Goal: Transaction & Acquisition: Obtain resource

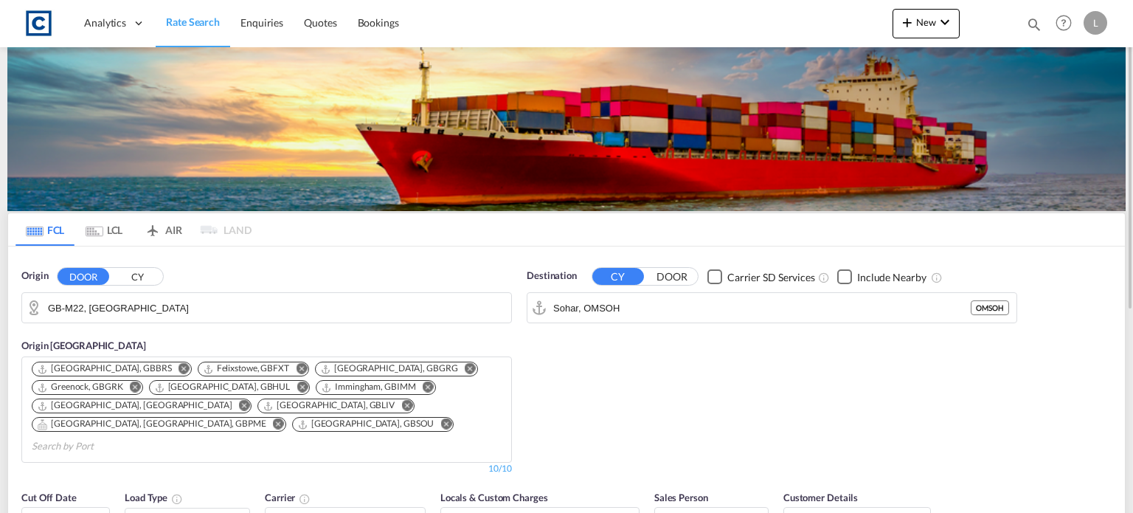
drag, startPoint x: 159, startPoint y: 318, endPoint x: 154, endPoint y: 306, distance: 12.9
click at [158, 315] on input "GB-M22, [GEOGRAPHIC_DATA]" at bounding box center [276, 308] width 456 height 22
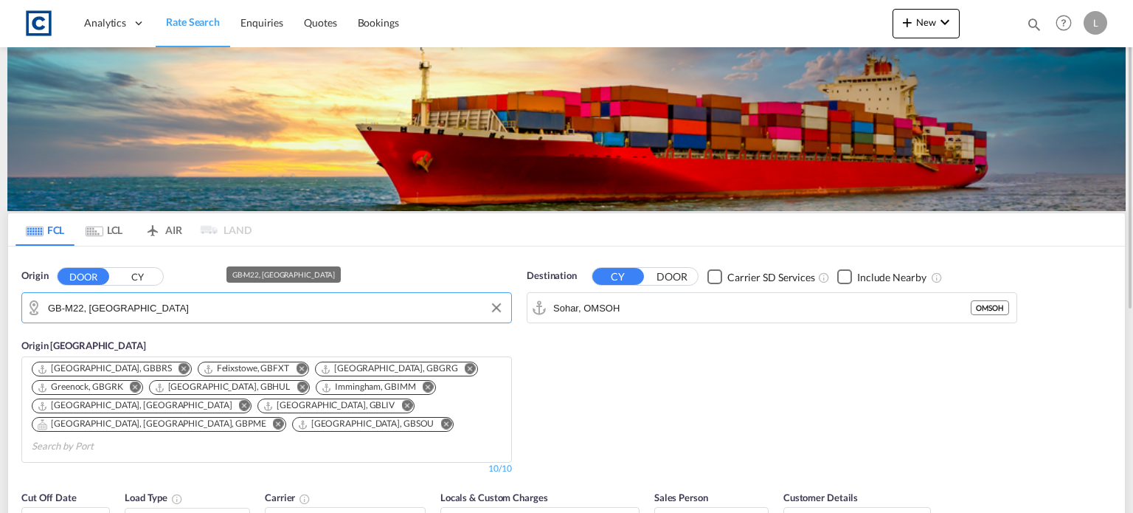
click at [154, 306] on input "GB-M22, [GEOGRAPHIC_DATA]" at bounding box center [276, 308] width 456 height 22
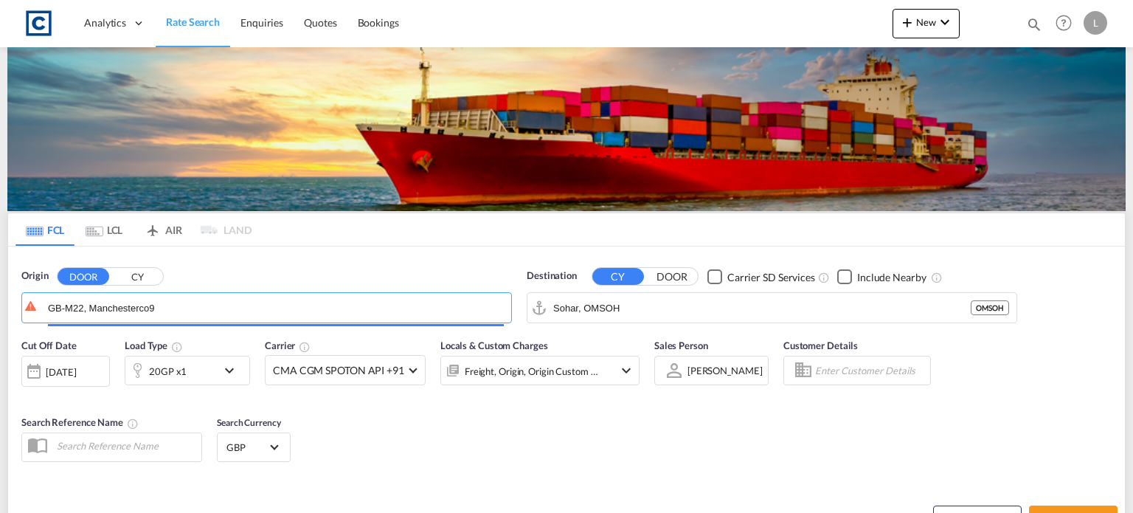
drag, startPoint x: 154, startPoint y: 306, endPoint x: -6, endPoint y: 306, distance: 160.1
click at [0, 306] on html "Analytics Dashboard Rate Search Enquiries Quotes Bookings Analytics" at bounding box center [566, 256] width 1133 height 513
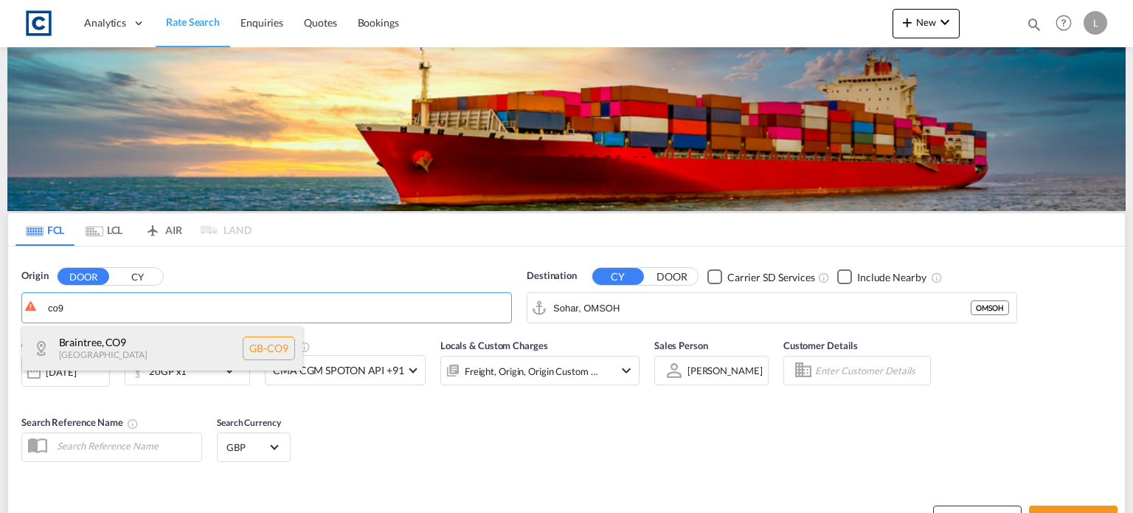
click at [105, 350] on div "Braintree , CO9 [GEOGRAPHIC_DATA] [GEOGRAPHIC_DATA]-CO9" at bounding box center [162, 348] width 280 height 44
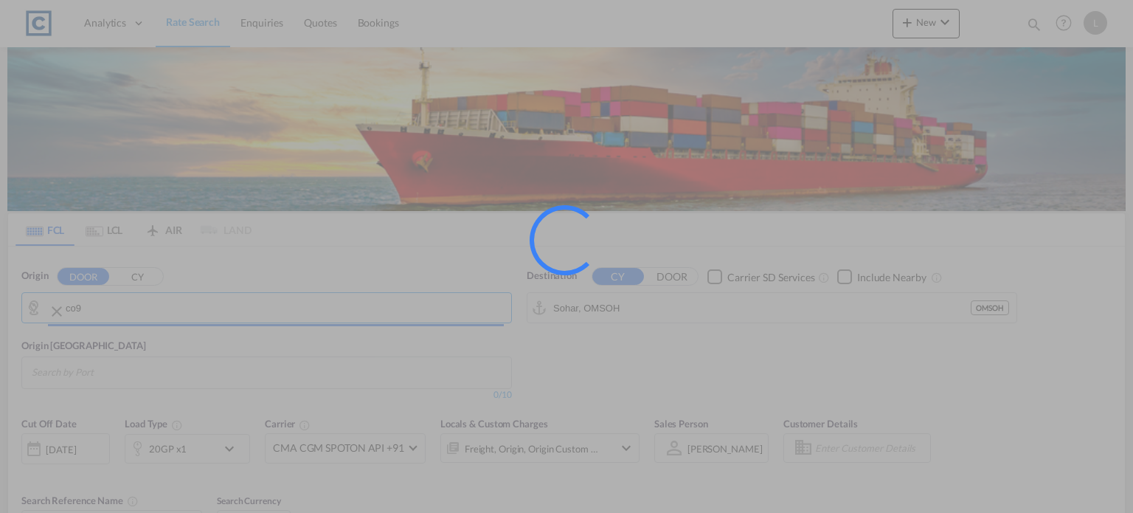
type input "GB-CO9, Braintree"
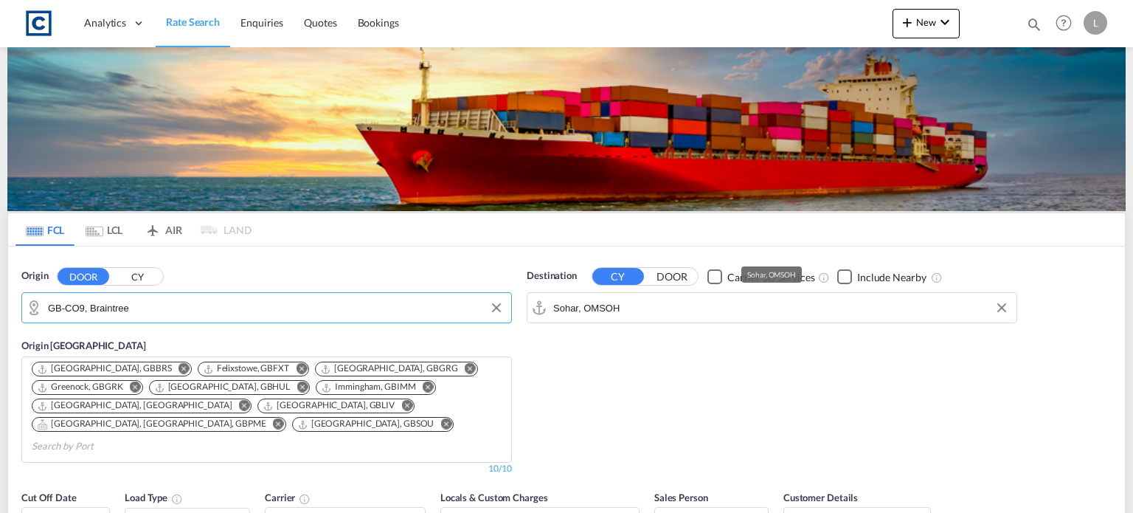
click at [632, 310] on input "Sohar, OMSOH" at bounding box center [781, 308] width 456 height 22
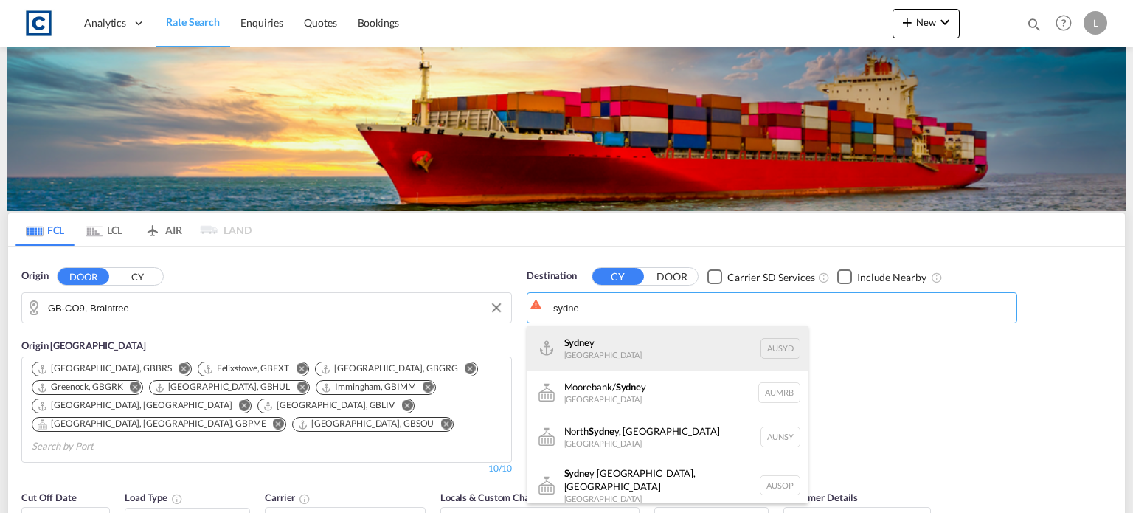
click at [552, 347] on div "Sydne y [GEOGRAPHIC_DATA] AUSYD" at bounding box center [667, 348] width 280 height 44
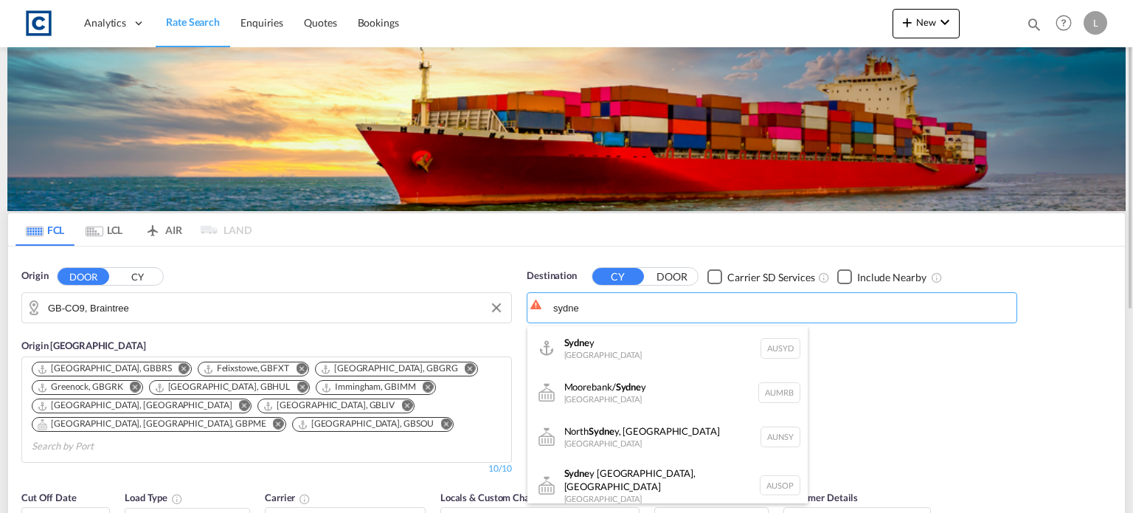
type input "[GEOGRAPHIC_DATA], AUSYD"
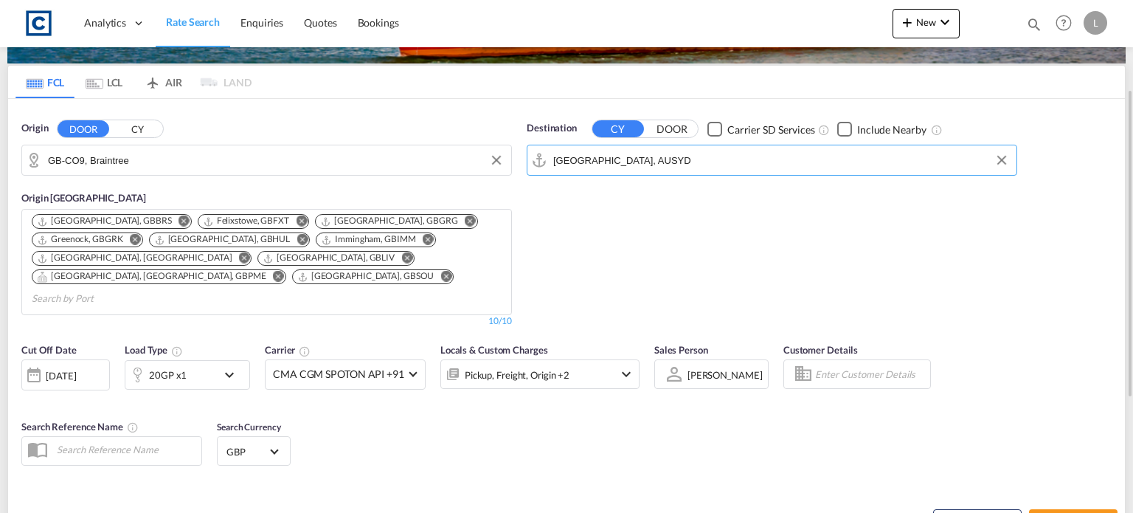
scroll to position [221, 0]
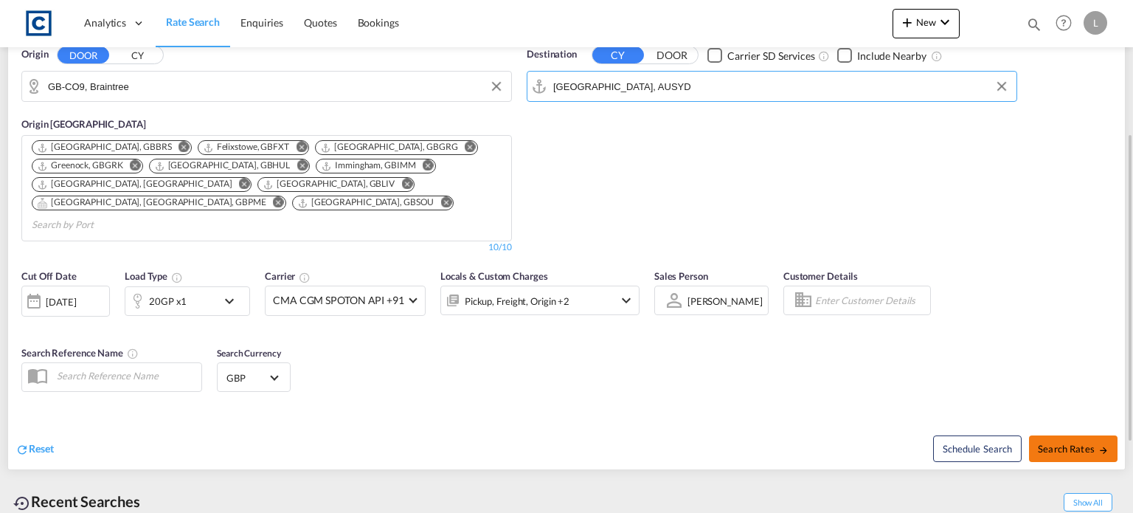
click at [1069, 443] on span "Search Rates" at bounding box center [1073, 449] width 71 height 12
type input "CO9 to AUSYD / [DATE]"
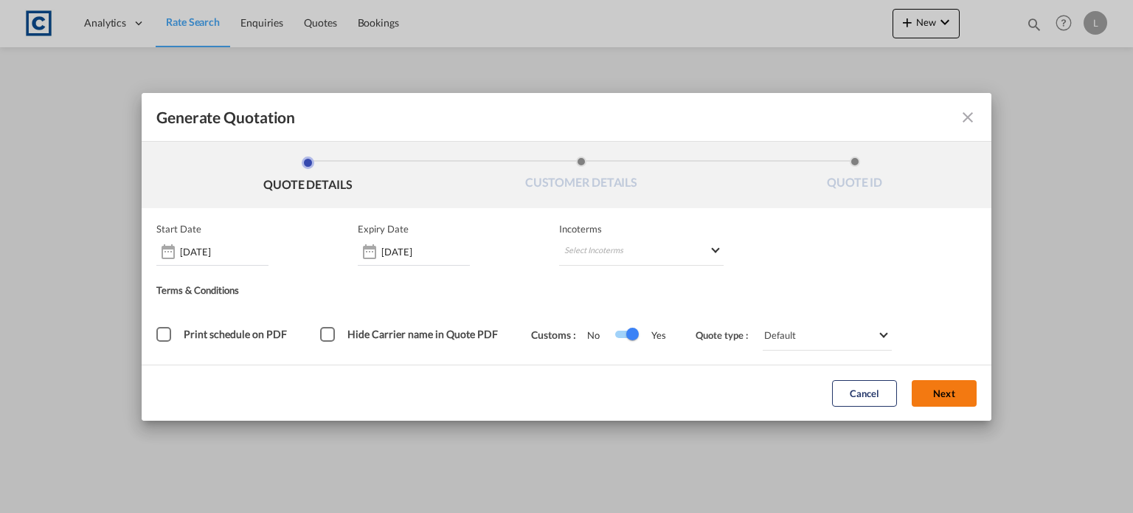
click at [959, 389] on button "Next" at bounding box center [944, 393] width 65 height 27
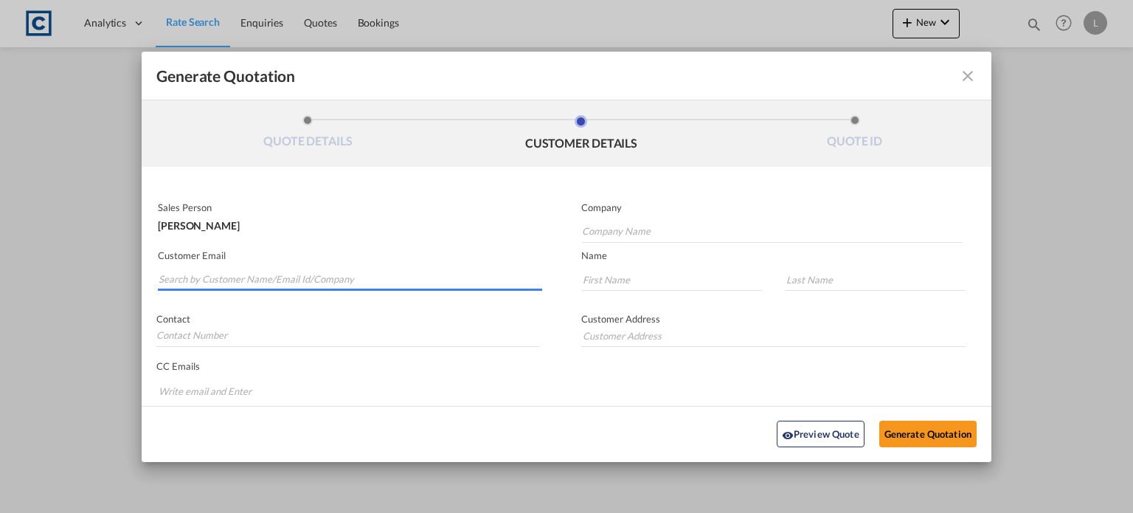
click at [171, 274] on input "Search by Customer Name/Email Id/Company" at bounding box center [351, 280] width 384 height 22
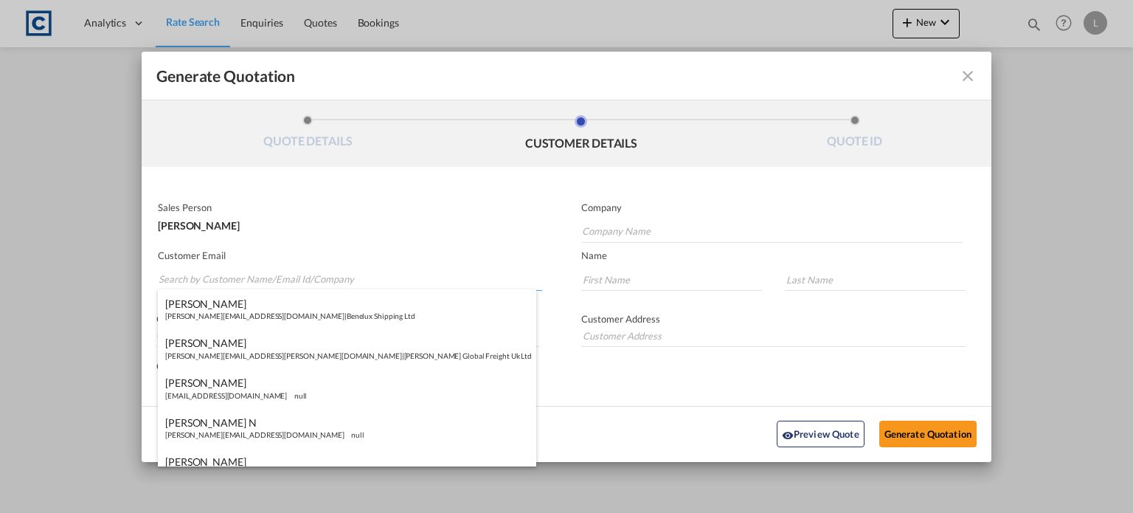
paste input "[PERSON_NAME] <[EMAIL_ADDRESS][DOMAIN_NAME]>"
click at [217, 274] on input "[PERSON_NAME] <[EMAIL_ADDRESS][DOMAIN_NAME]>" at bounding box center [351, 280] width 384 height 22
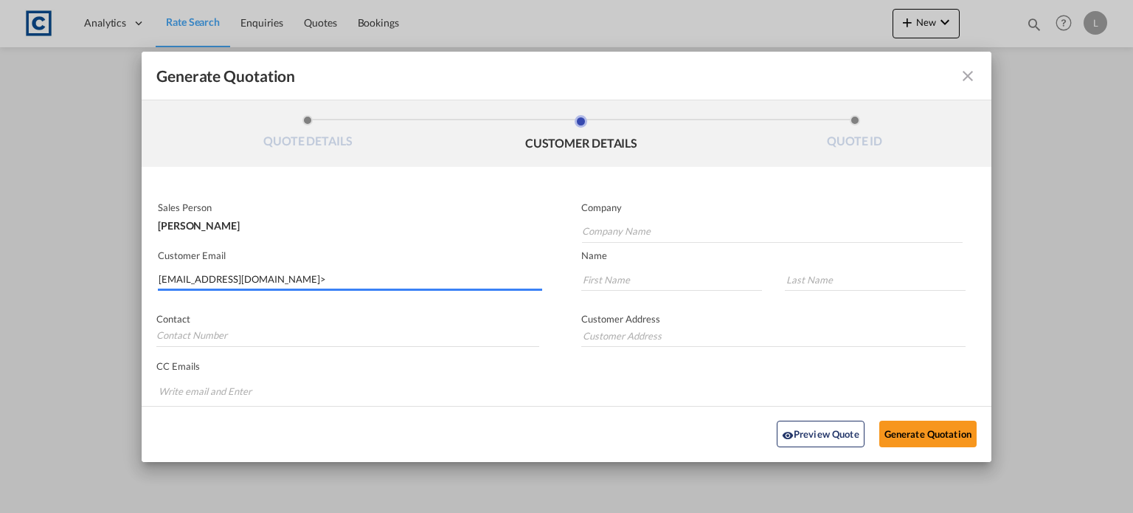
click at [281, 278] on input "[EMAIL_ADDRESS][DOMAIN_NAME]>" at bounding box center [351, 280] width 384 height 22
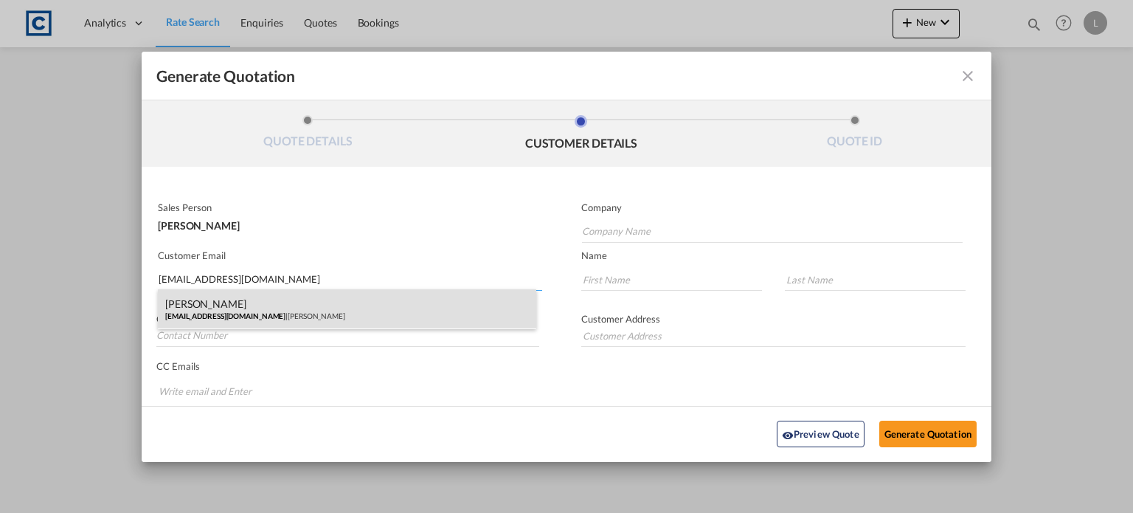
type input "[EMAIL_ADDRESS][DOMAIN_NAME]"
click at [266, 311] on div "[PERSON_NAME] [PERSON_NAME][EMAIL_ADDRESS][DOMAIN_NAME] | [PERSON_NAME]" at bounding box center [347, 309] width 378 height 40
type input "[PERSON_NAME]"
type input "Bowler"
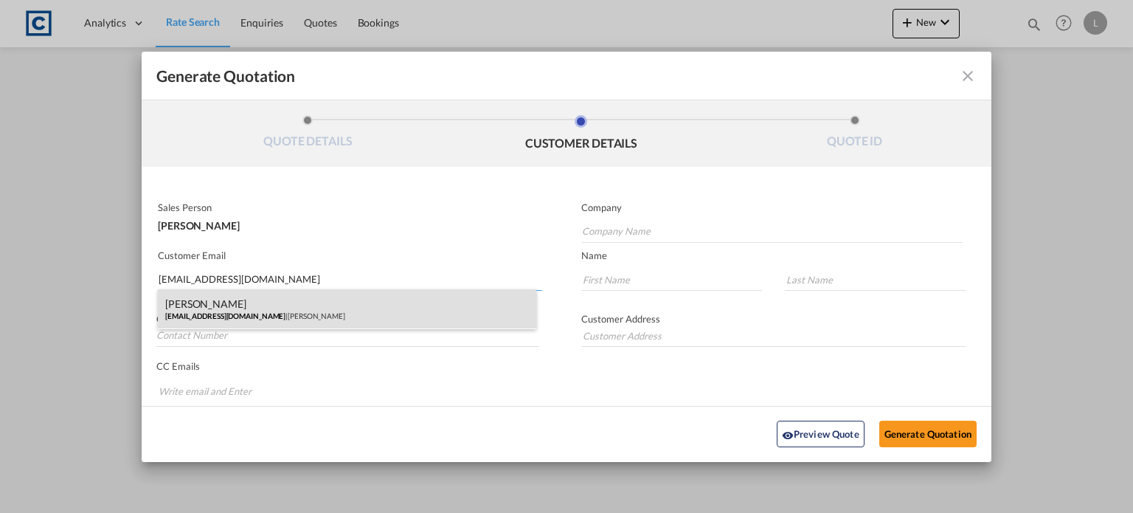
type input "[PHONE_NUMBER]"
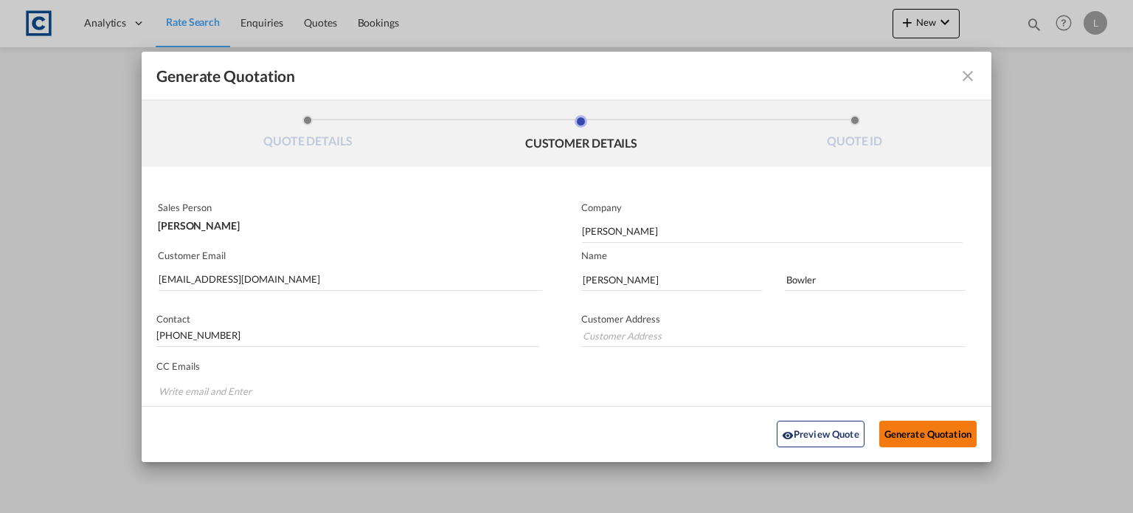
click at [919, 429] on button "Generate Quotation" at bounding box center [927, 433] width 97 height 27
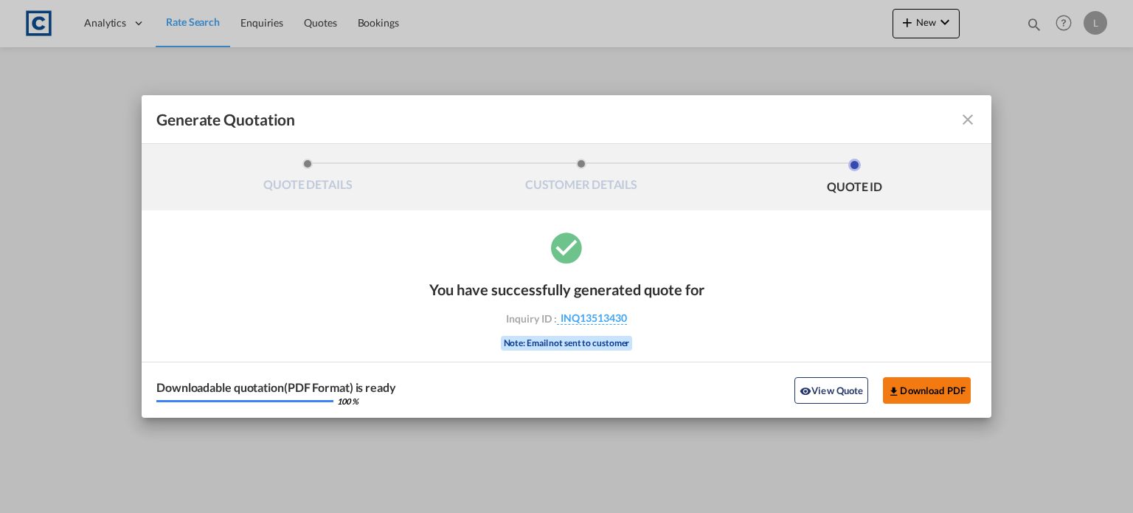
click at [915, 389] on button "Download PDF" at bounding box center [927, 390] width 88 height 27
click at [966, 122] on md-icon "icon-close fg-AAA8AD cursor m-0" at bounding box center [968, 120] width 18 height 18
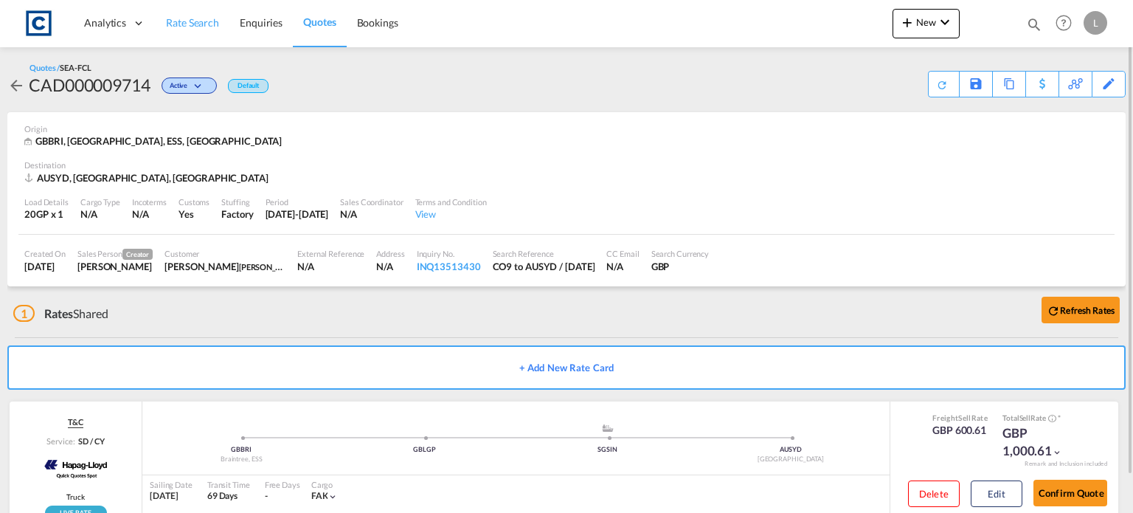
click at [192, 15] on span "Rate Search" at bounding box center [192, 22] width 53 height 15
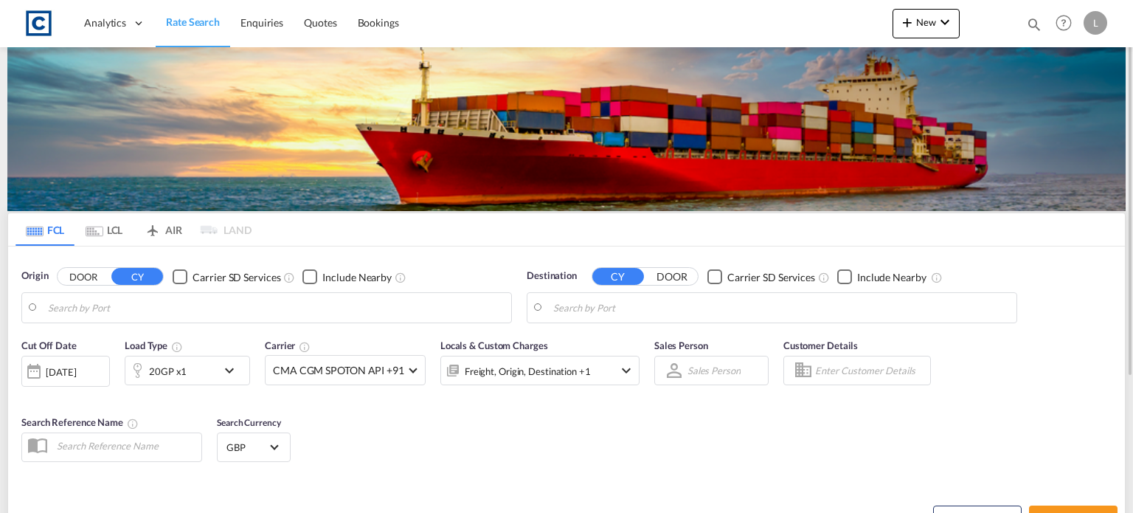
type input "GB-CO9, Braintree"
type input "[GEOGRAPHIC_DATA], AUSYD"
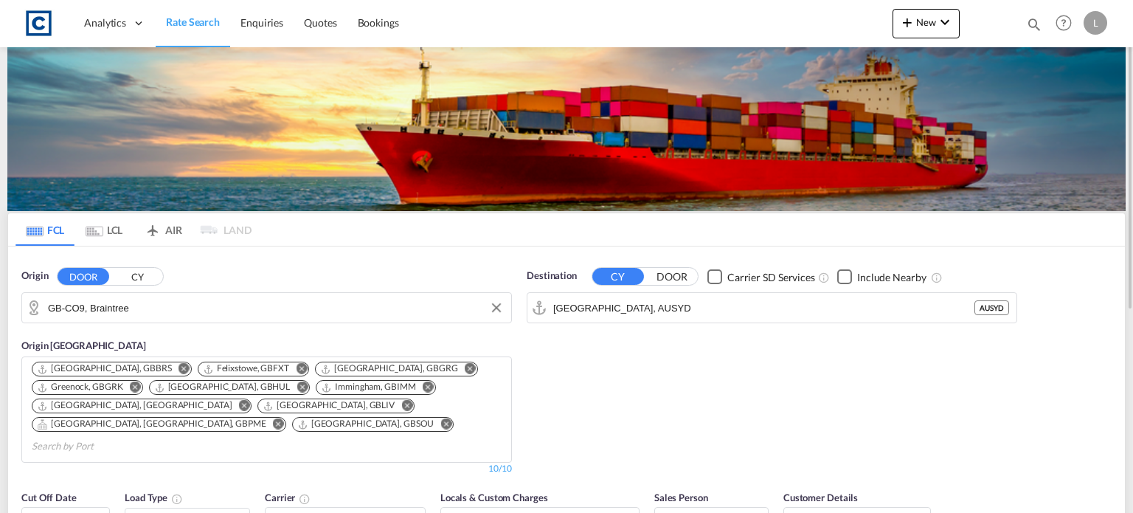
click at [178, 295] on md-autocomplete "GB-CO9, Braintree" at bounding box center [276, 307] width 456 height 25
click at [168, 304] on input "GB-CO9, Braintree" at bounding box center [276, 308] width 456 height 22
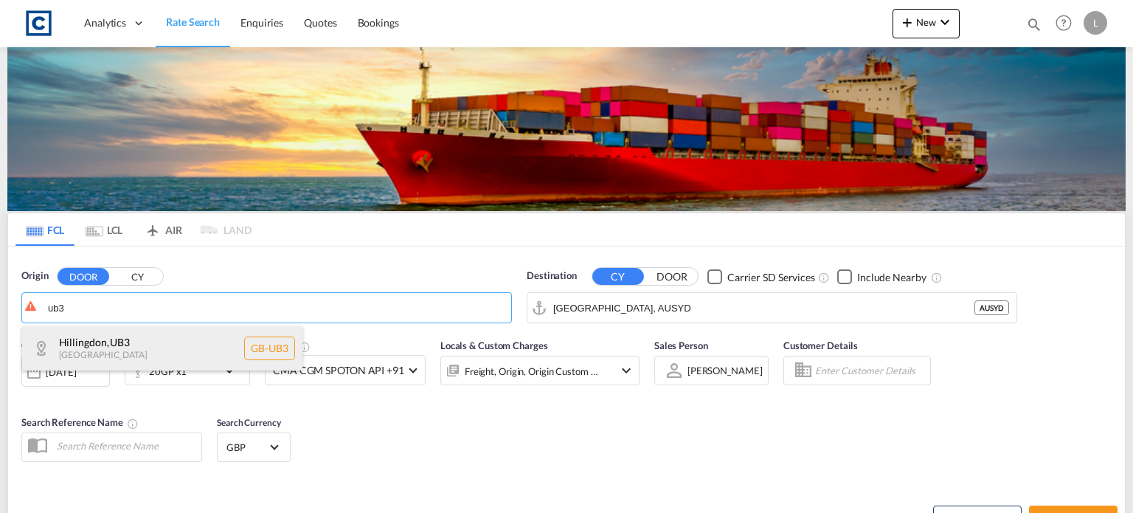
click at [102, 344] on div "Hillingdon , UB3 [GEOGRAPHIC_DATA] [GEOGRAPHIC_DATA]-UB3" at bounding box center [162, 348] width 280 height 44
type input "GB-UB3, Hillingdon"
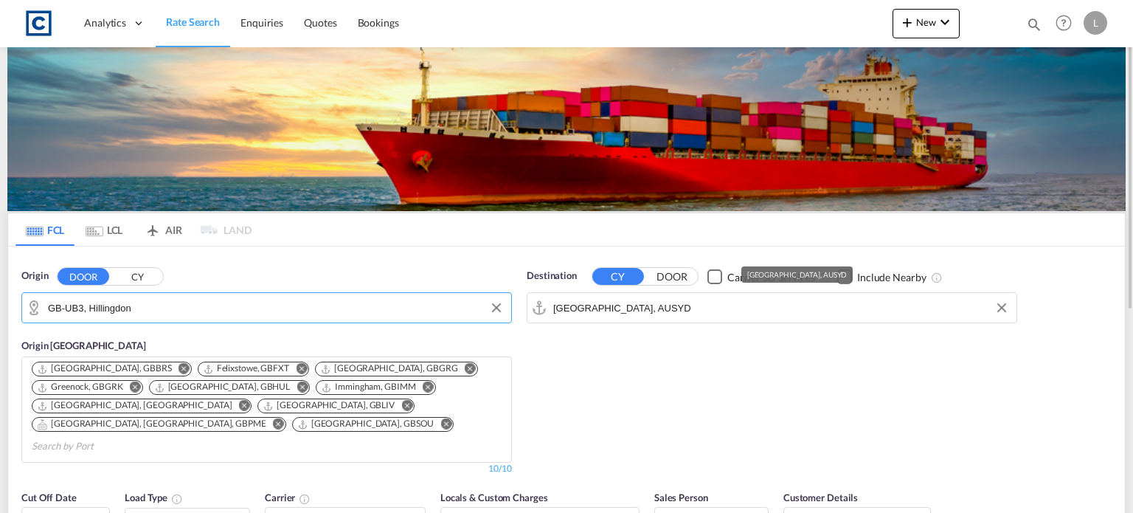
click at [667, 300] on input "[GEOGRAPHIC_DATA], AUSYD" at bounding box center [781, 308] width 456 height 22
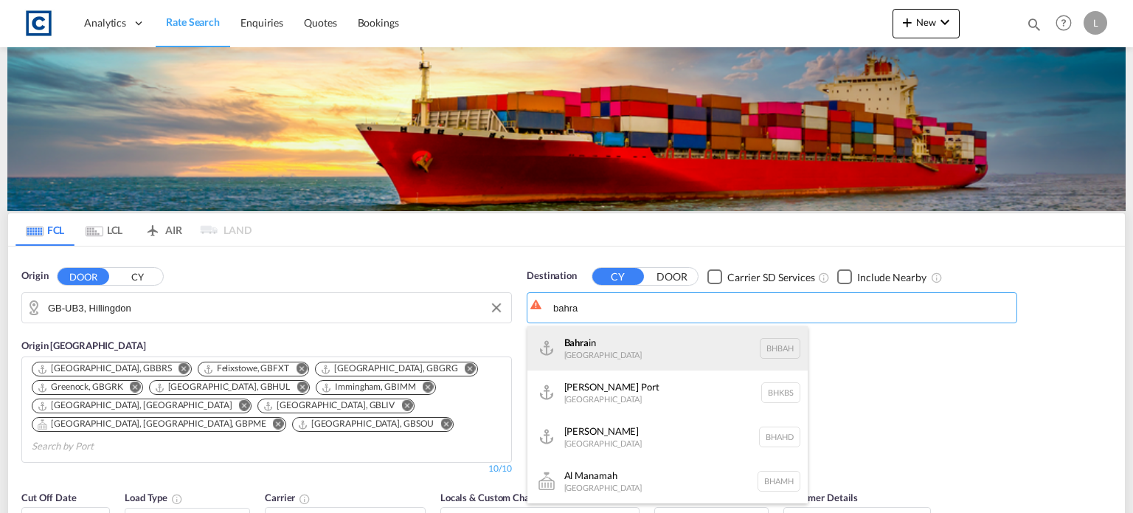
click at [560, 347] on div "Bahra in [GEOGRAPHIC_DATA] [GEOGRAPHIC_DATA]" at bounding box center [667, 348] width 280 height 44
type input "[GEOGRAPHIC_DATA], BHBAH"
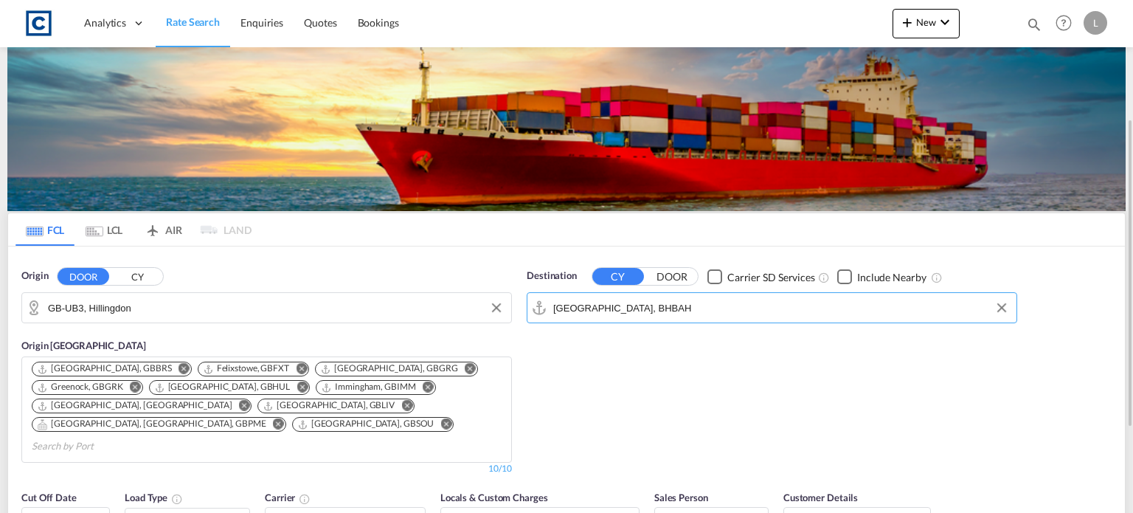
scroll to position [148, 0]
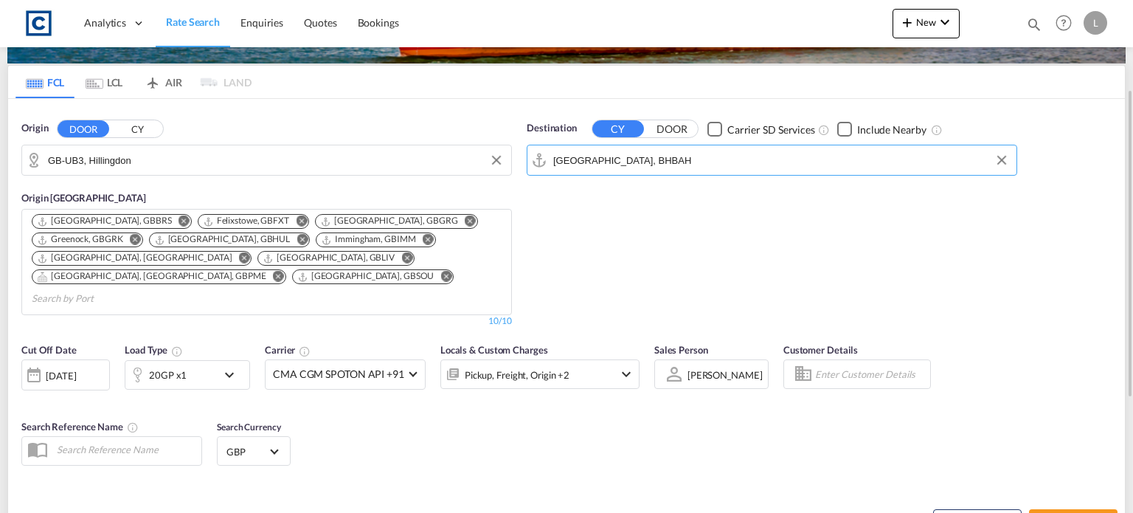
click at [228, 366] on md-icon "icon-chevron-down" at bounding box center [233, 375] width 25 height 18
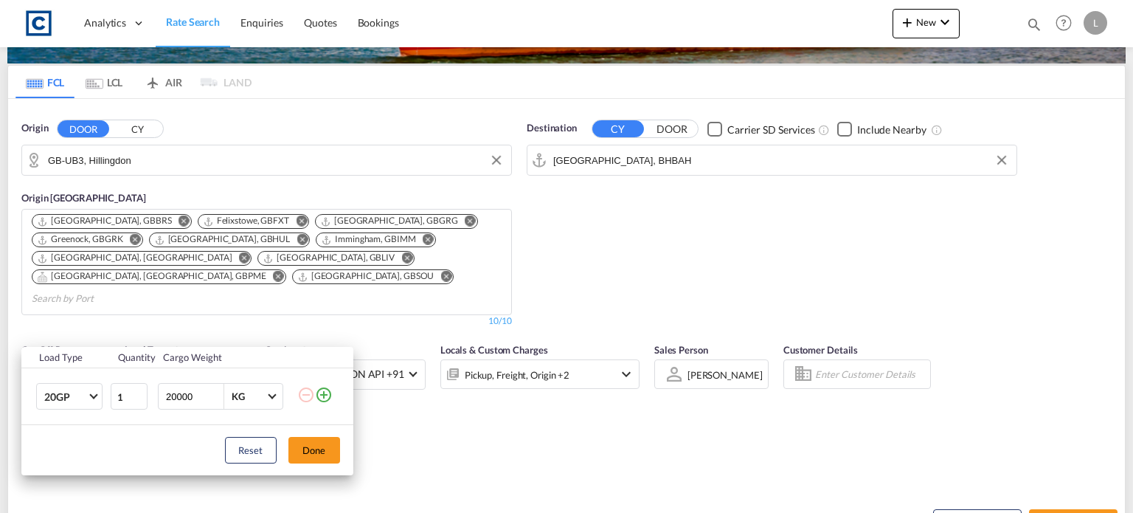
click at [319, 394] on md-icon "icon-plus-circle-outline" at bounding box center [324, 395] width 18 height 18
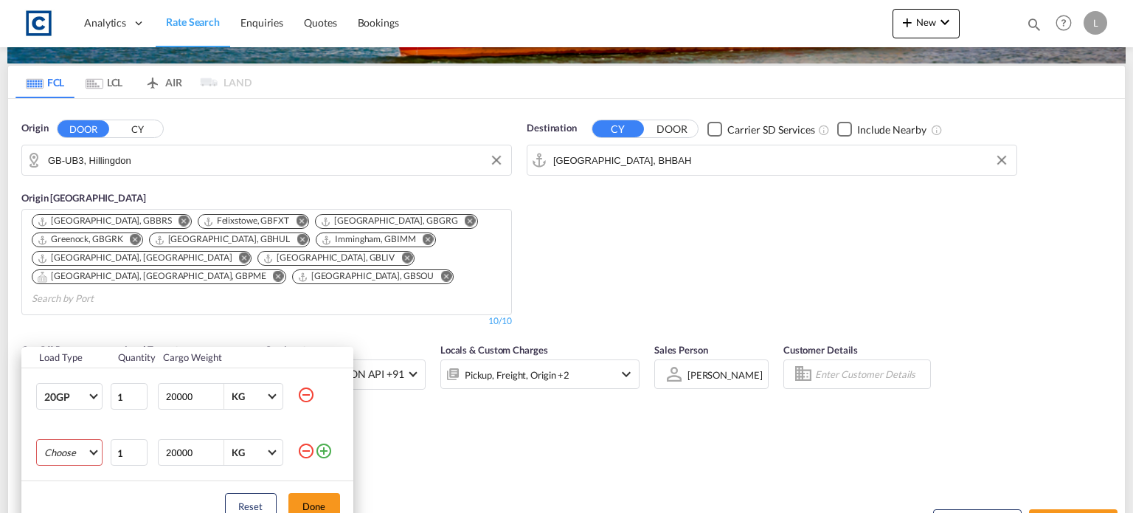
click at [75, 449] on md-select "Choose 20GP 40GP 40HC 45HC 20RE 40RE 40HR 20OT 40OT 20FR 40FR 40NR 20NR 45S 20T…" at bounding box center [69, 452] width 66 height 27
click at [70, 405] on md-option "40HC" at bounding box center [82, 405] width 100 height 35
click at [305, 499] on button "Done" at bounding box center [314, 506] width 52 height 27
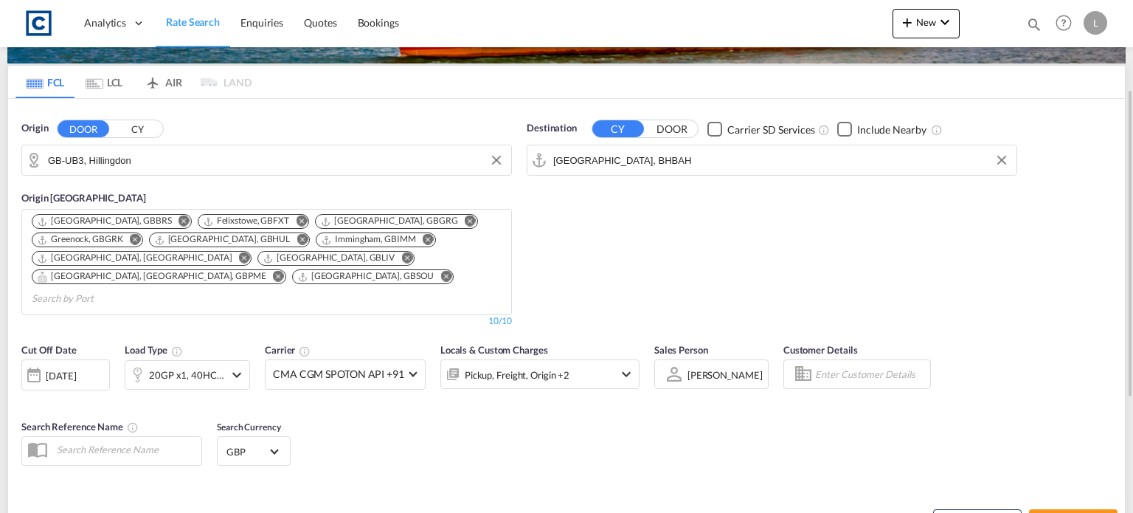
click at [549, 434] on div "Cut Off Date [DATE] [DATE] Load Type 20GP x1, 40HC x1 Carrier CMA CGM SPOTON AP…" at bounding box center [566, 407] width 1117 height 144
click at [1061, 509] on button "Search Rates" at bounding box center [1073, 522] width 89 height 27
type input "UB3 to BHBAH / [DATE]"
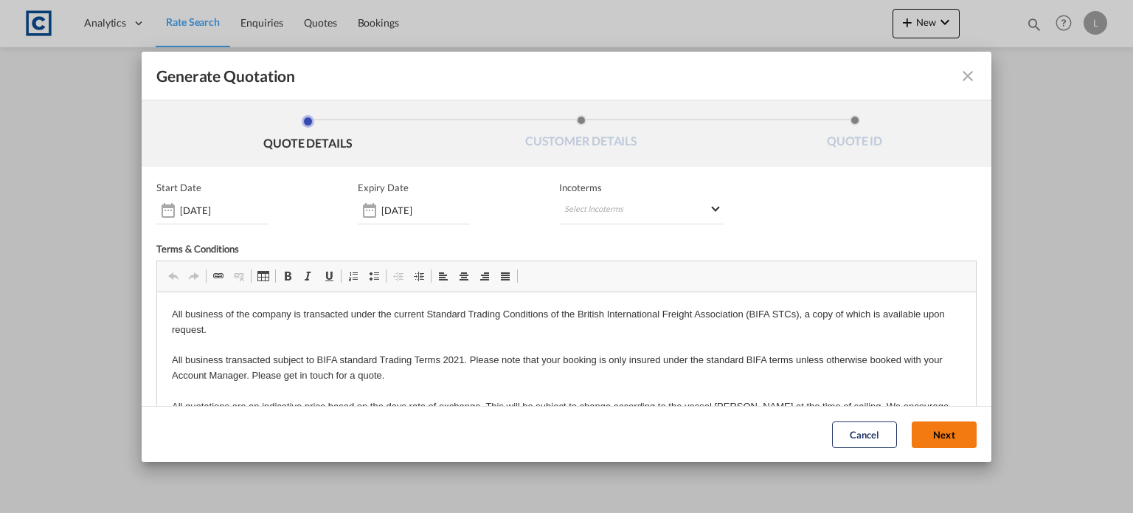
click at [932, 433] on button "Next" at bounding box center [944, 434] width 65 height 27
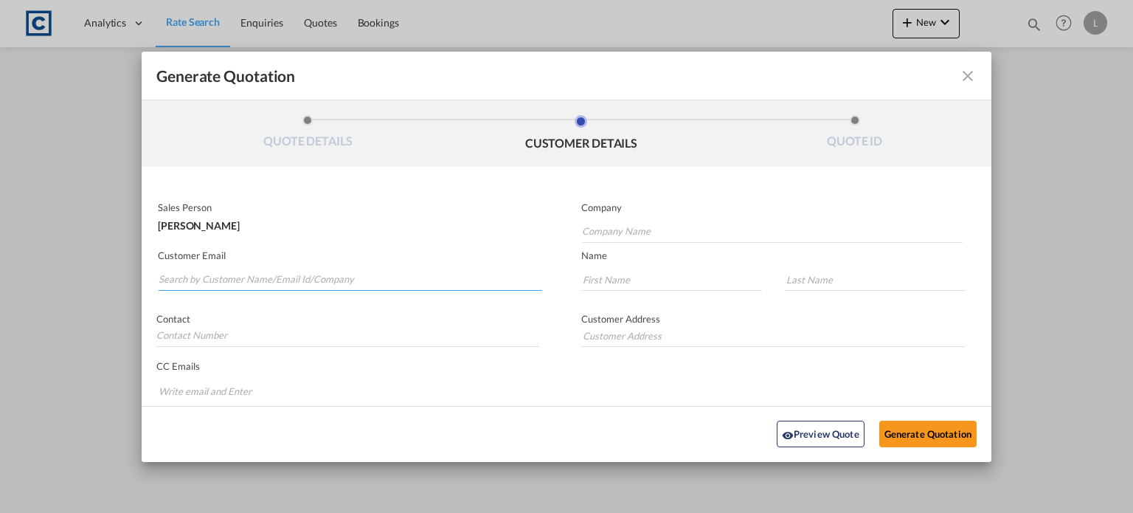
click at [180, 280] on input "Search by Customer Name/Email Id/Company" at bounding box center [351, 280] width 384 height 22
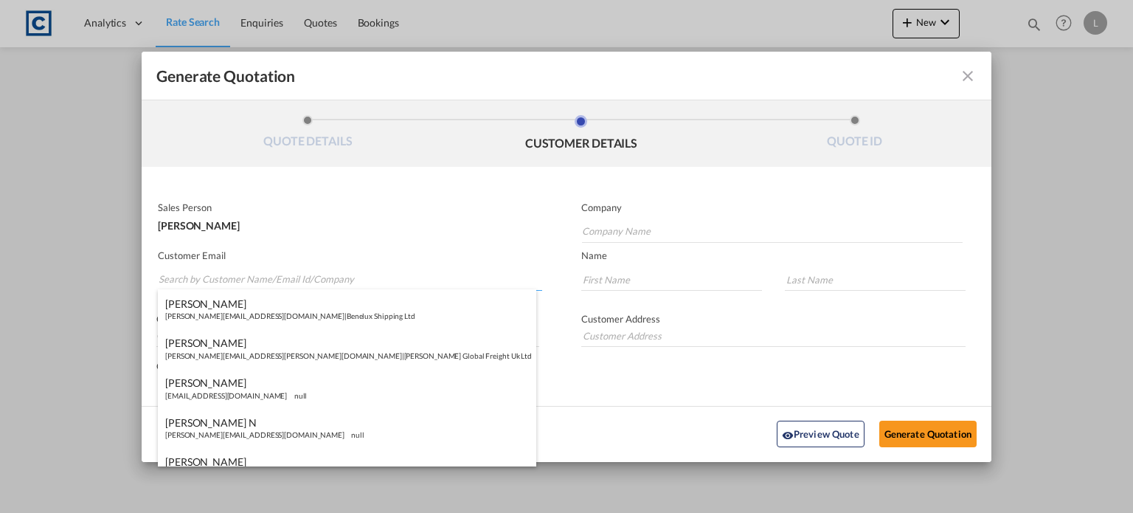
paste input "[PERSON_NAME][EMAIL_ADDRESS][PERSON_NAME][DOMAIN_NAME]"
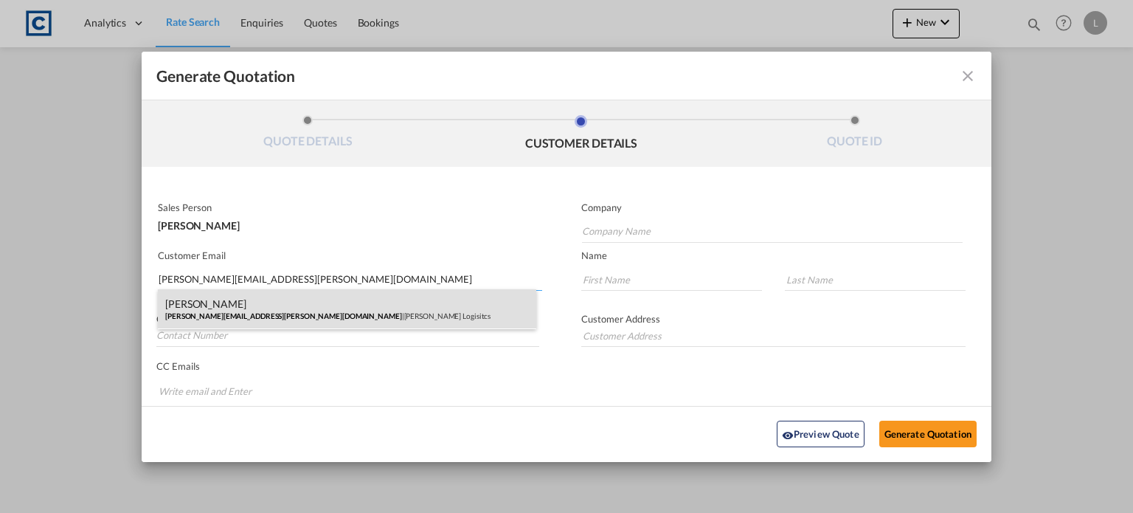
type input "[PERSON_NAME][EMAIL_ADDRESS][PERSON_NAME][DOMAIN_NAME]"
click at [315, 312] on div "[PERSON_NAME] [PERSON_NAME][EMAIL_ADDRESS][PERSON_NAME][DOMAIN_NAME] | [PERSON_…" at bounding box center [347, 309] width 378 height 40
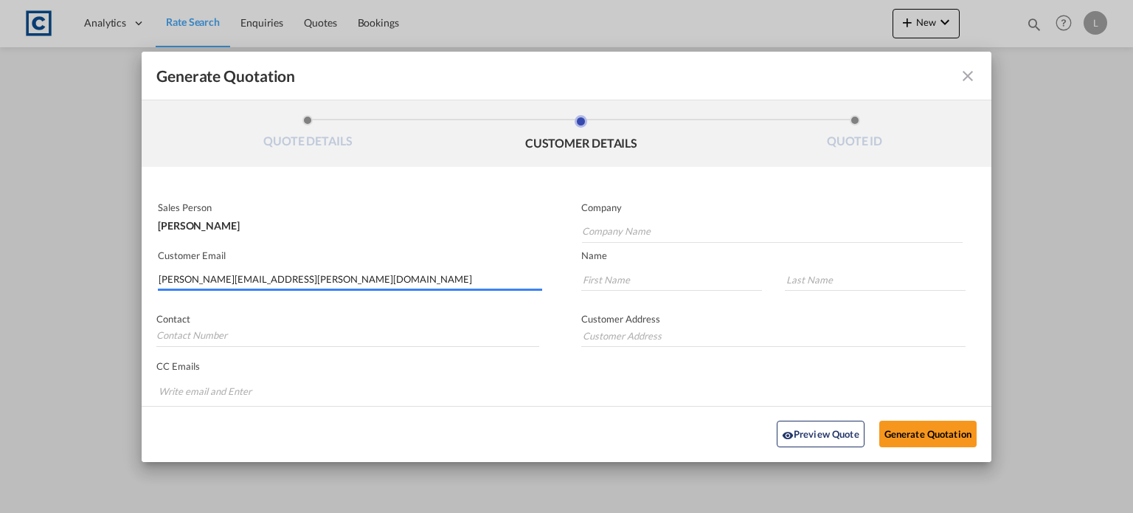
type input "[PERSON_NAME] Logisitcs"
type input "[PERSON_NAME]"
type input "Locarno"
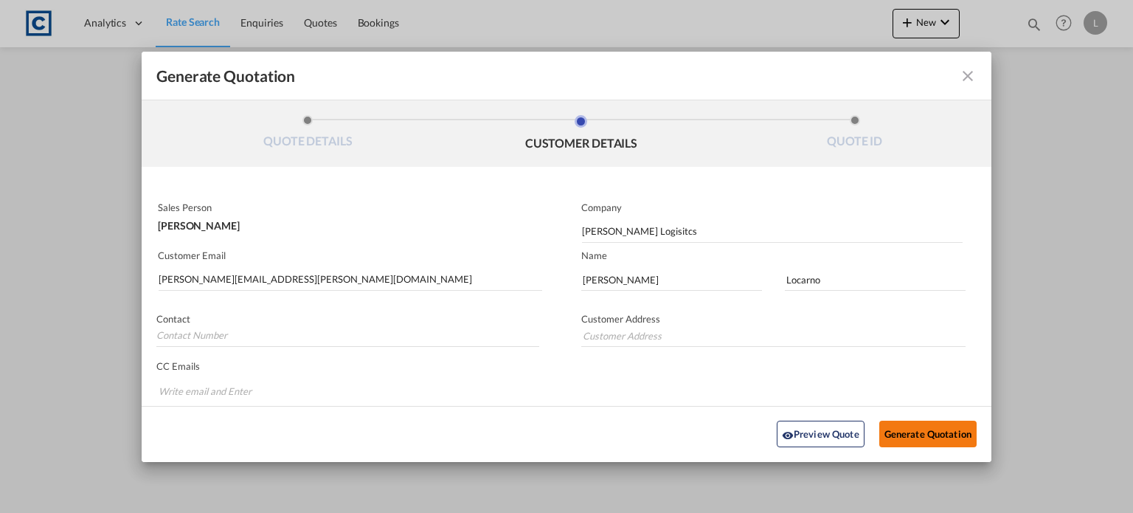
click at [908, 424] on button "Generate Quotation" at bounding box center [927, 433] width 97 height 27
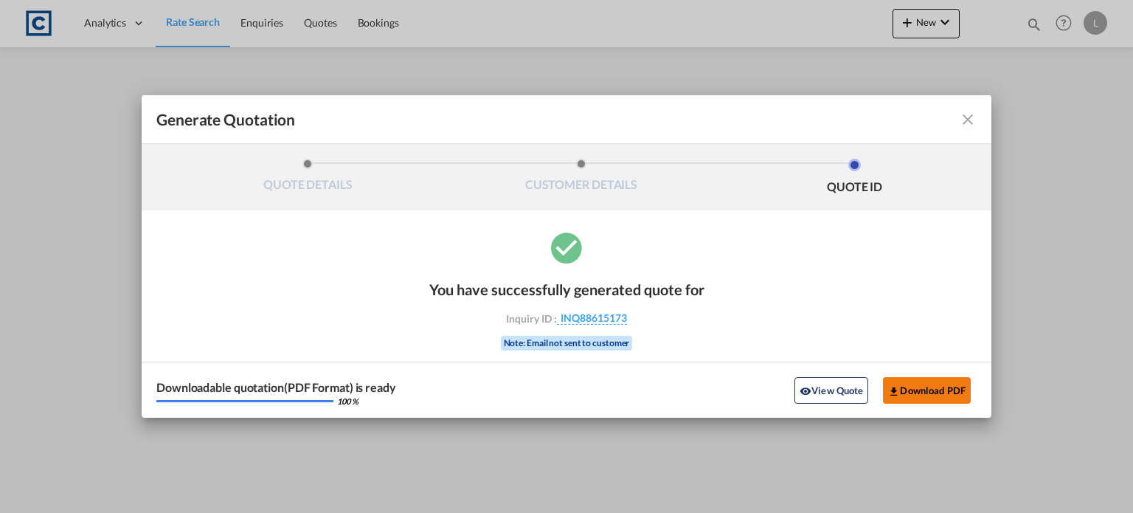
click at [921, 392] on button "Download PDF" at bounding box center [927, 390] width 88 height 27
click at [201, 284] on div "You have successfully generated quote for Inquiry ID : INQ88615173 Note: Email …" at bounding box center [567, 323] width 850 height 189
drag, startPoint x: 963, startPoint y: 123, endPoint x: 735, endPoint y: 10, distance: 253.7
click at [963, 123] on md-icon "icon-close fg-AAA8AD cursor m-0" at bounding box center [968, 120] width 18 height 18
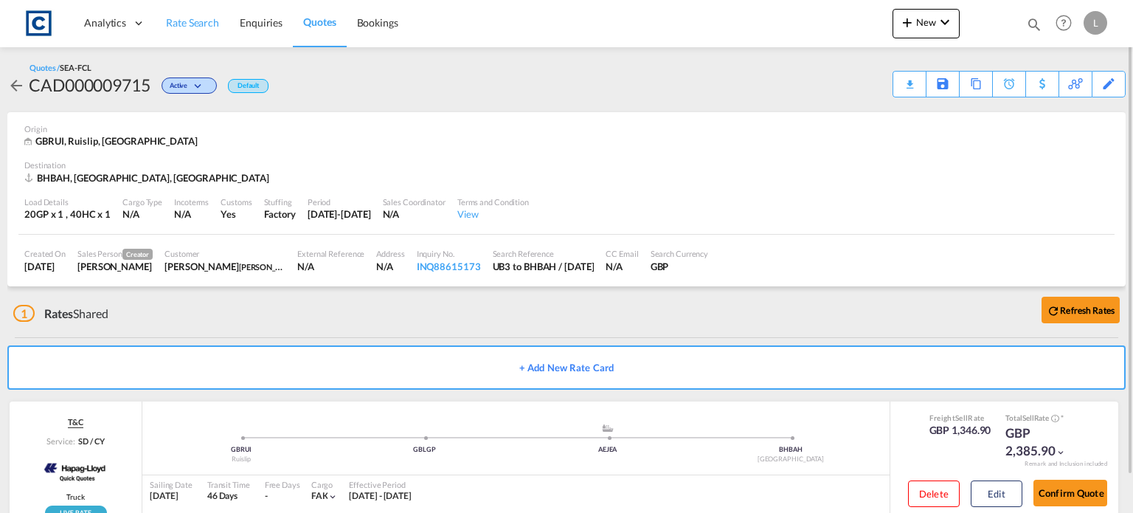
click at [185, 19] on span "Rate Search" at bounding box center [192, 22] width 53 height 13
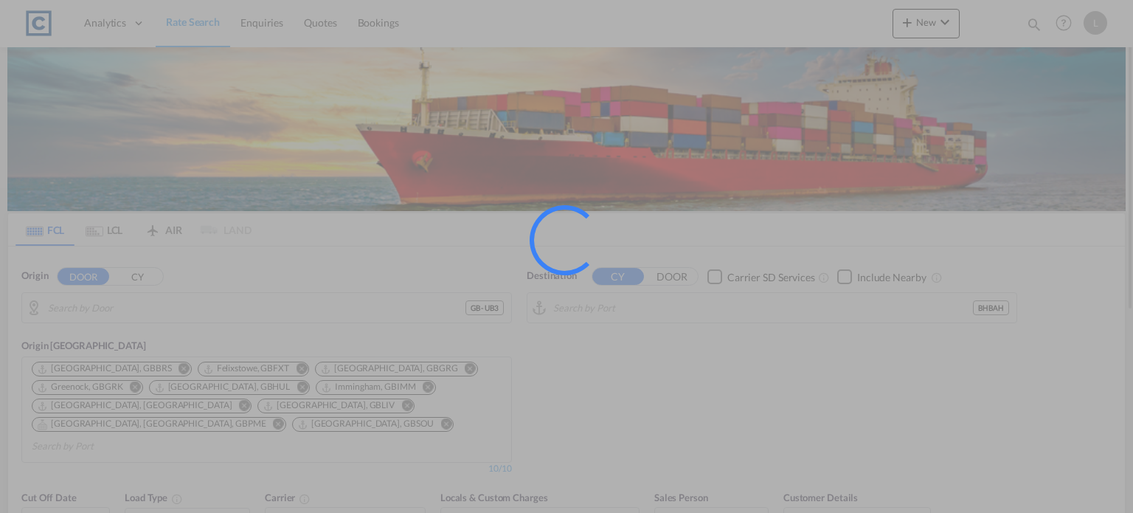
type input "GB-UB3, Hillingdon"
type input "[GEOGRAPHIC_DATA], BHBAH"
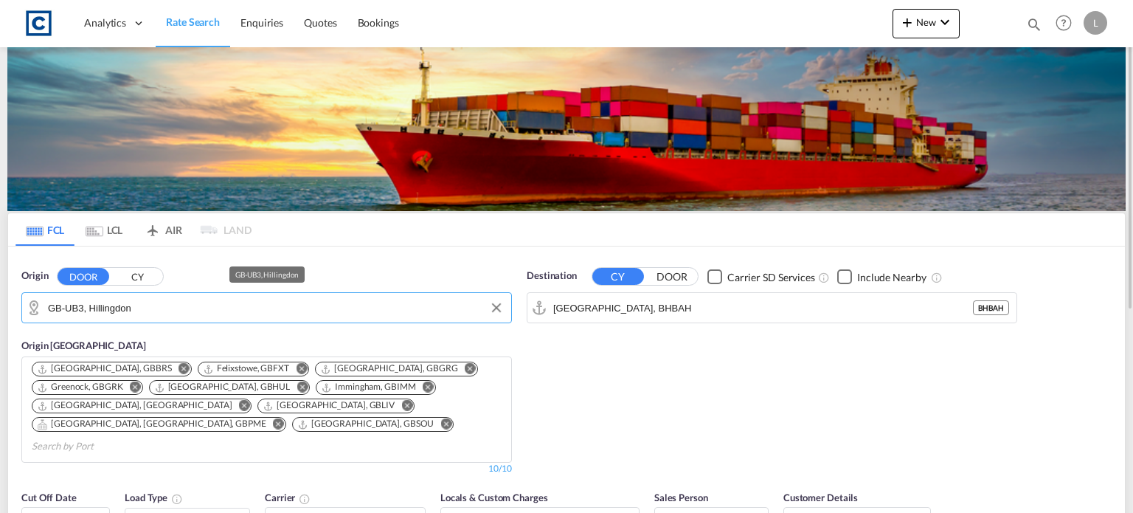
click at [130, 308] on input "GB-UB3, Hillingdon" at bounding box center [276, 308] width 456 height 22
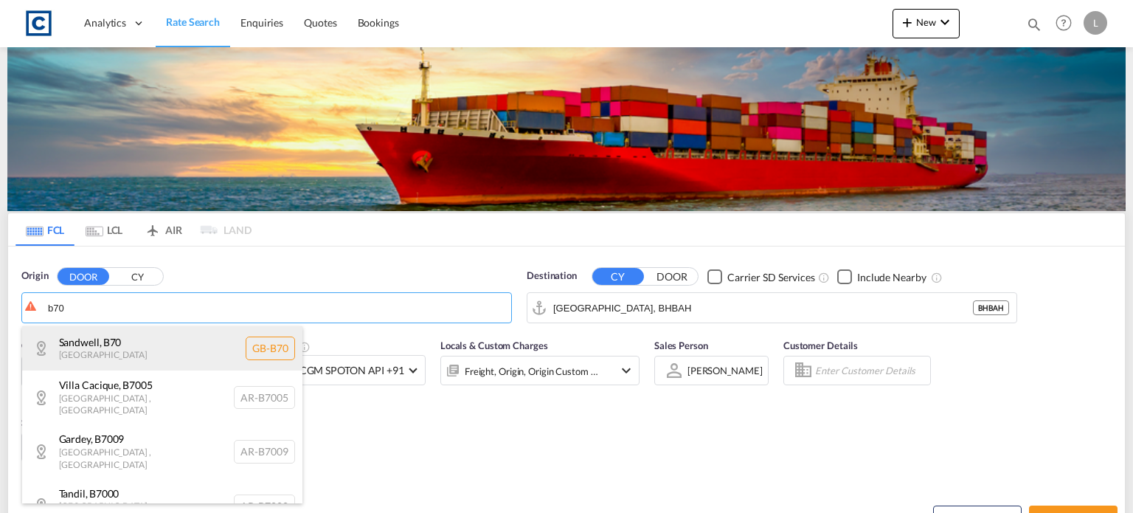
click at [134, 348] on div "Sandwell , B70 [GEOGRAPHIC_DATA] [GEOGRAPHIC_DATA]-B70" at bounding box center [162, 348] width 280 height 44
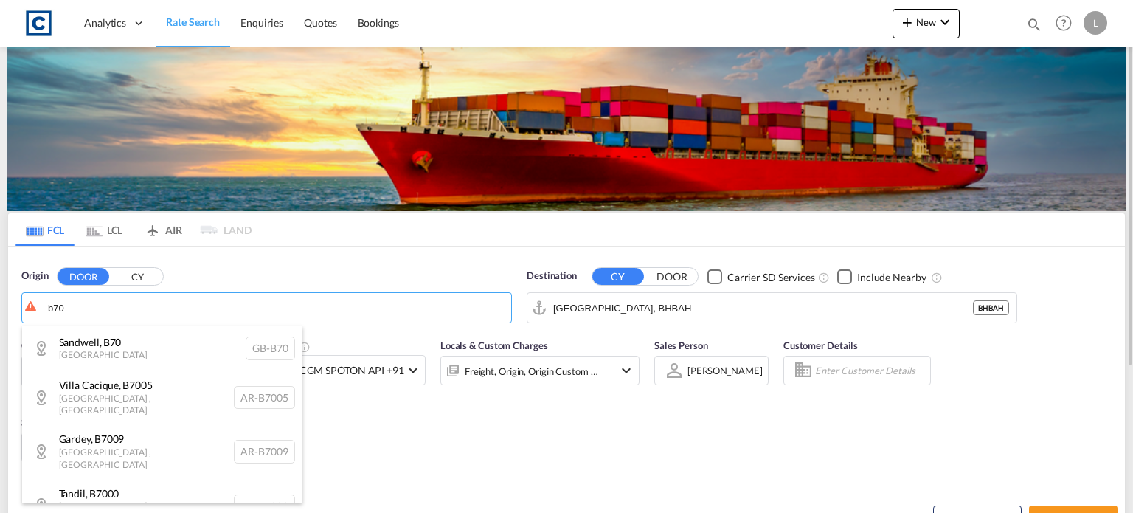
type input "GB-B70, Sandwell"
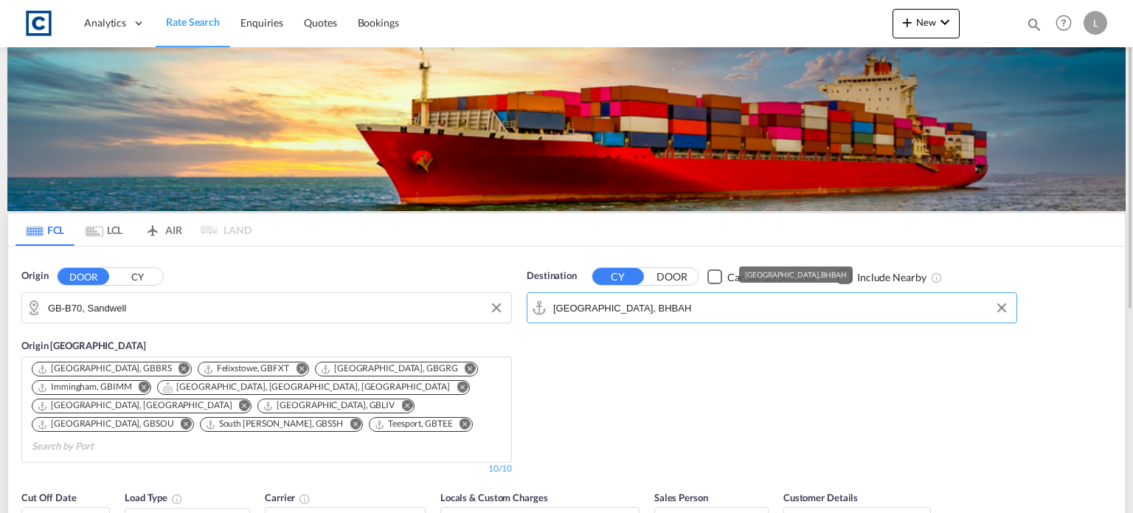
click at [666, 308] on input "[GEOGRAPHIC_DATA], BHBAH" at bounding box center [781, 308] width 456 height 22
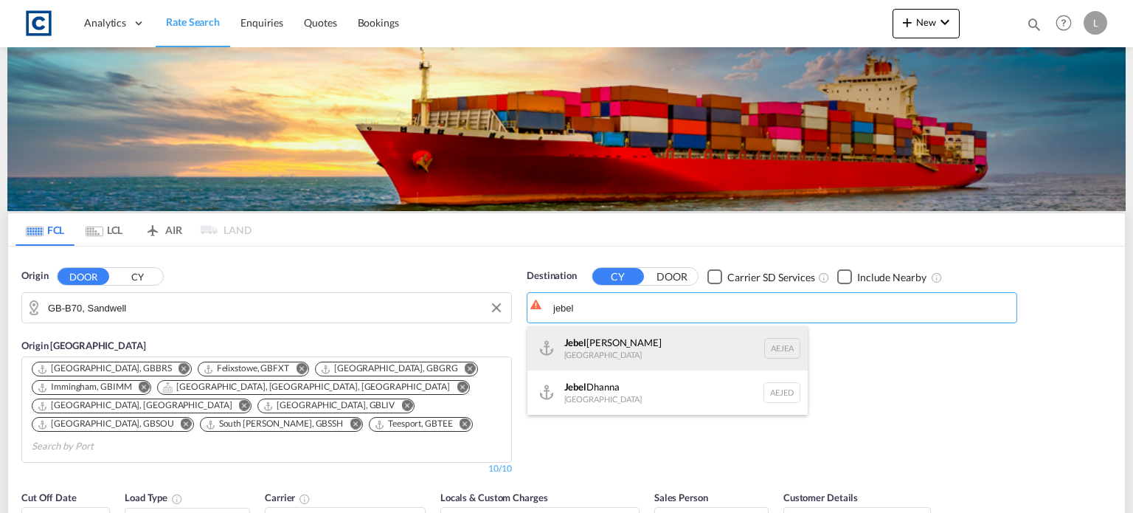
click at [602, 352] on div "[GEOGRAPHIC_DATA] [GEOGRAPHIC_DATA]" at bounding box center [667, 348] width 280 height 44
type input "[GEOGRAPHIC_DATA], [GEOGRAPHIC_DATA]"
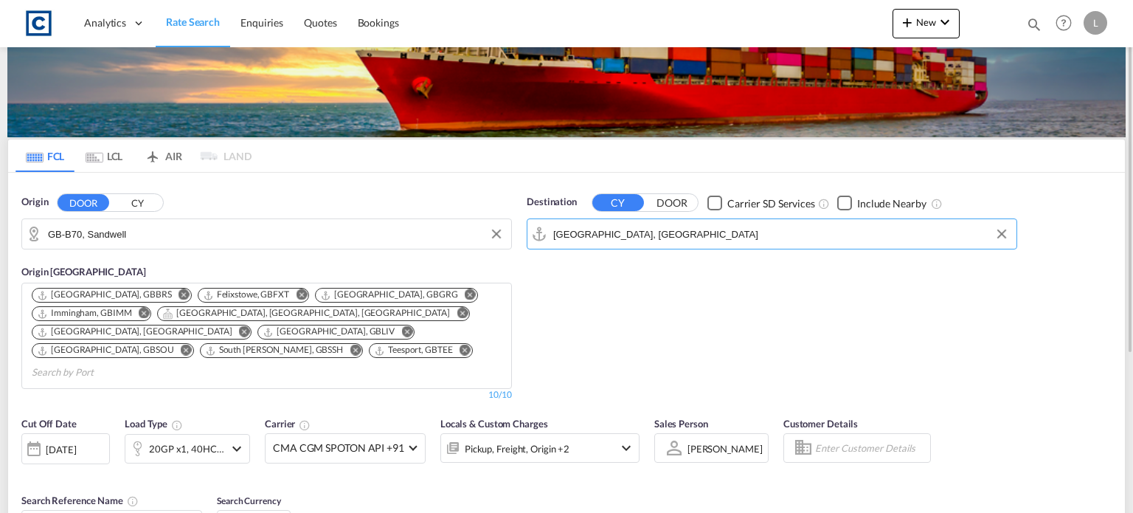
scroll to position [148, 0]
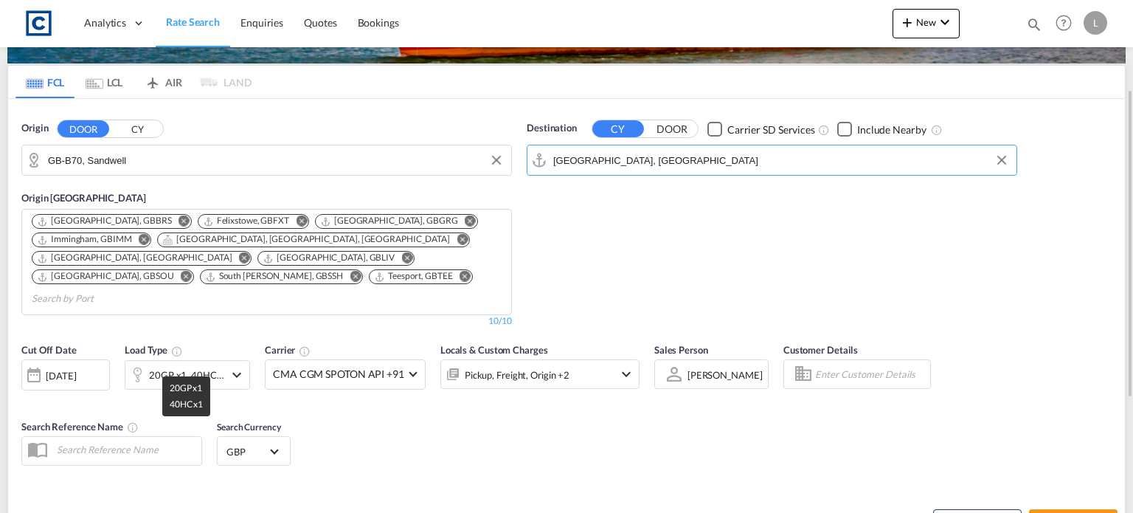
click at [174, 364] on div "20GP x1, 40HC x1" at bounding box center [186, 374] width 75 height 21
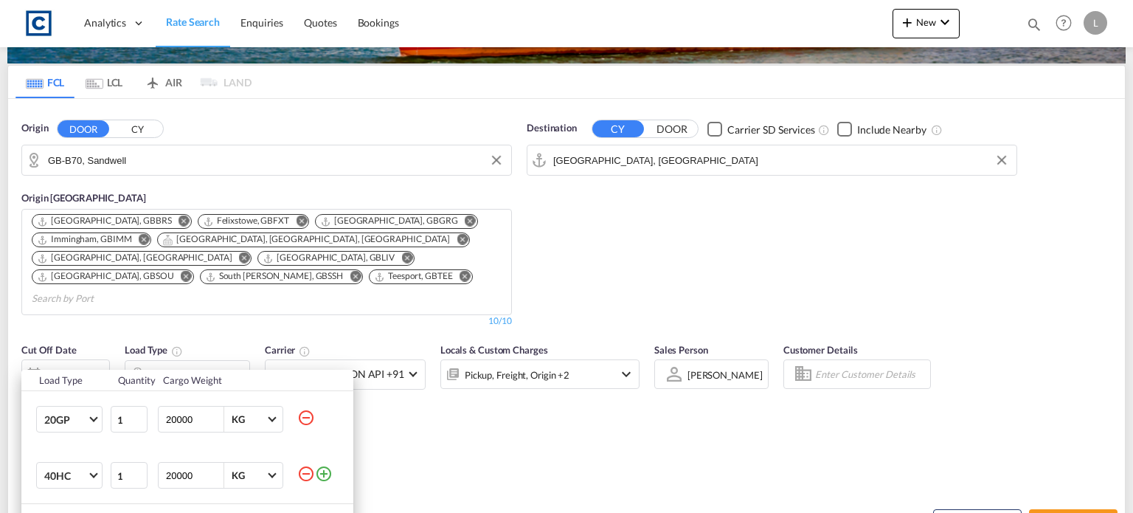
click at [307, 418] on md-icon "icon-minus-circle-outline" at bounding box center [306, 418] width 18 height 18
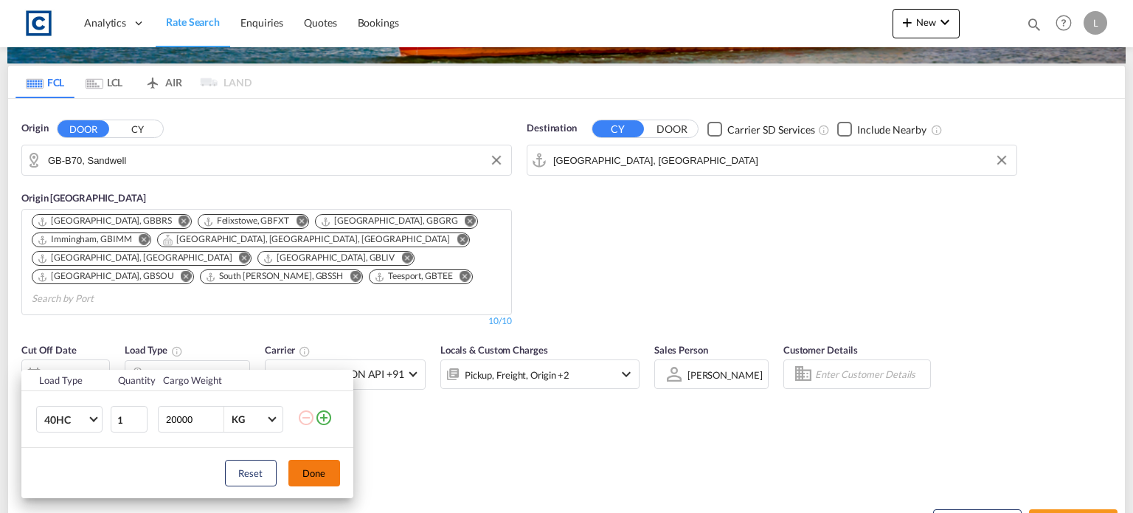
click at [322, 473] on button "Done" at bounding box center [314, 473] width 52 height 27
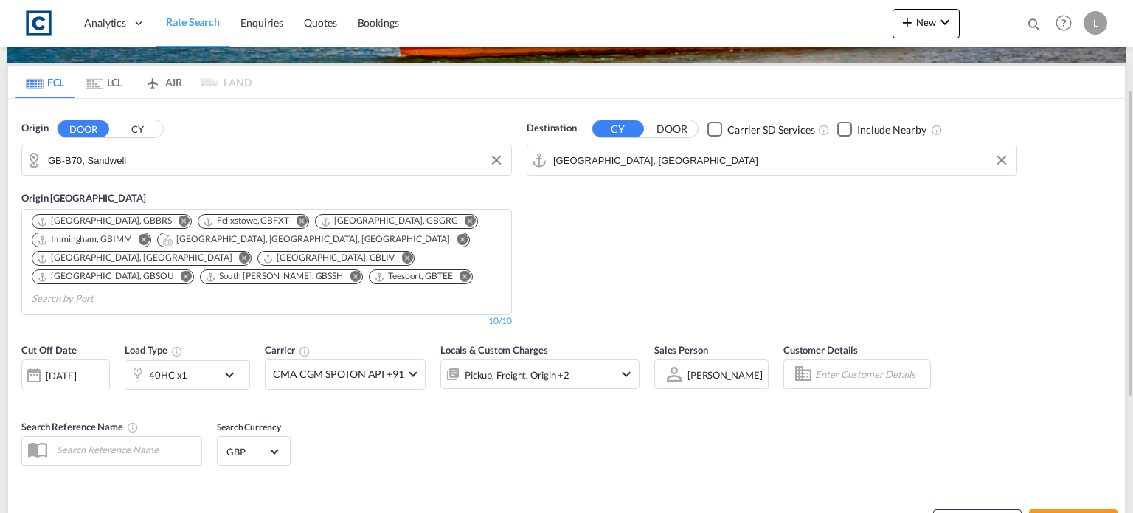
scroll to position [221, 0]
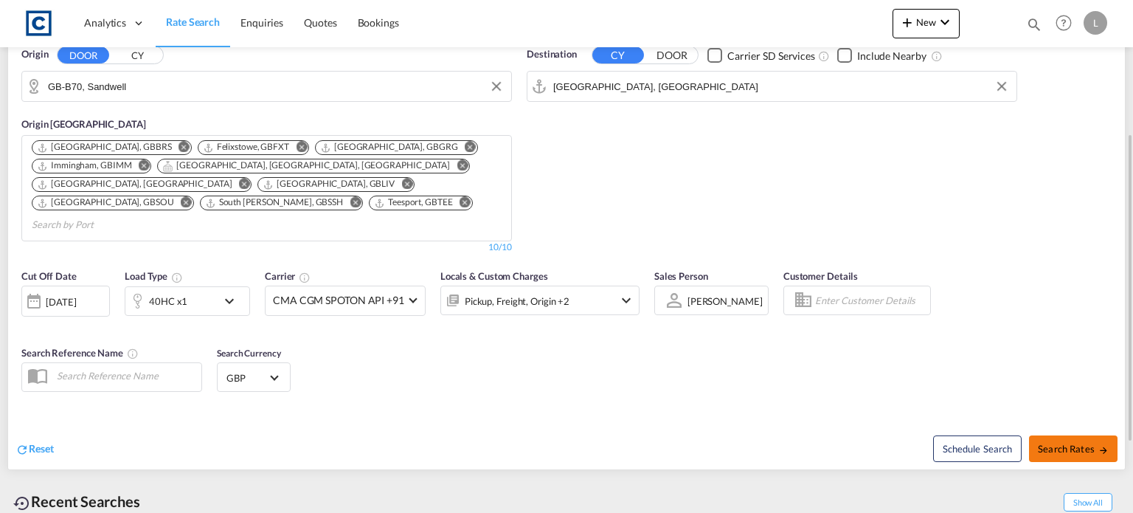
click at [1080, 443] on span "Search Rates" at bounding box center [1073, 449] width 71 height 12
type input "B70 to AEJEA / [DATE]"
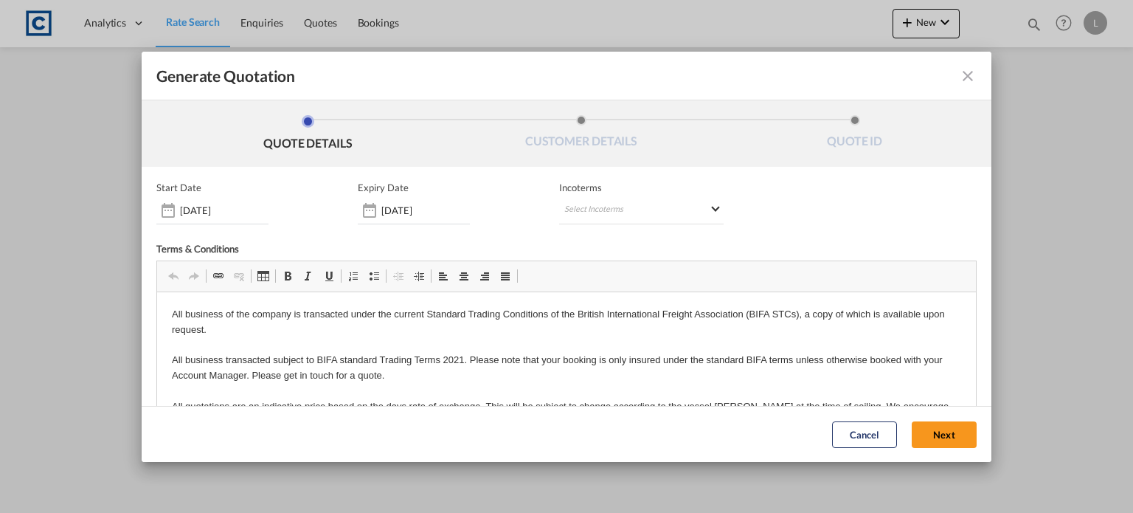
click at [927, 423] on button "Next" at bounding box center [944, 434] width 65 height 27
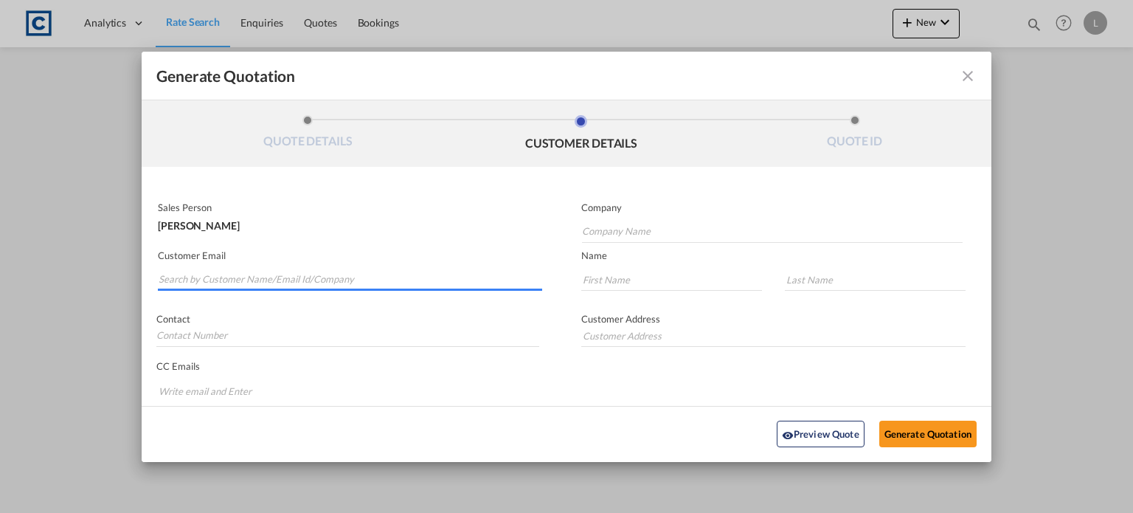
click at [172, 272] on input "Search by Customer Name/Email Id/Company" at bounding box center [351, 280] width 384 height 22
paste input "[PERSON_NAME] ([GEOGRAPHIC_DATA]) <[PERSON_NAME][EMAIL_ADDRESS][PERSON_NAME][DO…"
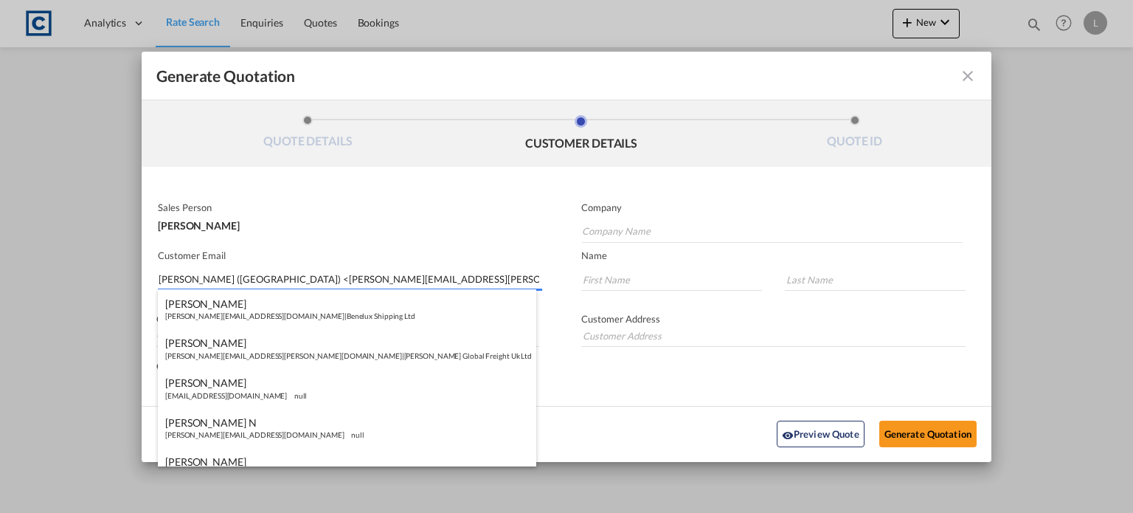
click at [255, 284] on input "[PERSON_NAME] ([GEOGRAPHIC_DATA]) <[PERSON_NAME][EMAIL_ADDRESS][PERSON_NAME][DO…" at bounding box center [351, 280] width 384 height 22
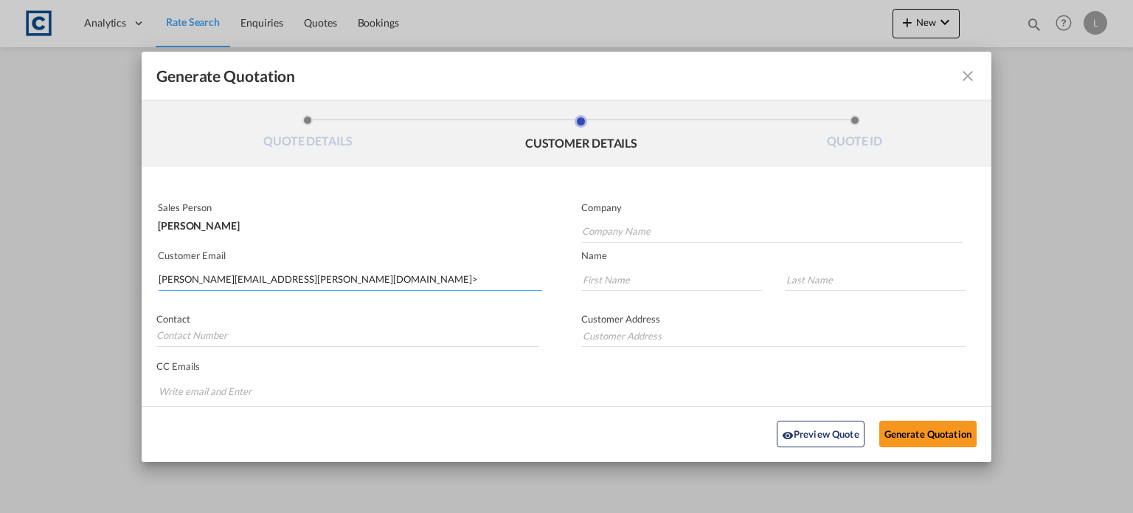
click at [375, 278] on input "[PERSON_NAME][EMAIL_ADDRESS][PERSON_NAME][DOMAIN_NAME]>" at bounding box center [351, 280] width 384 height 22
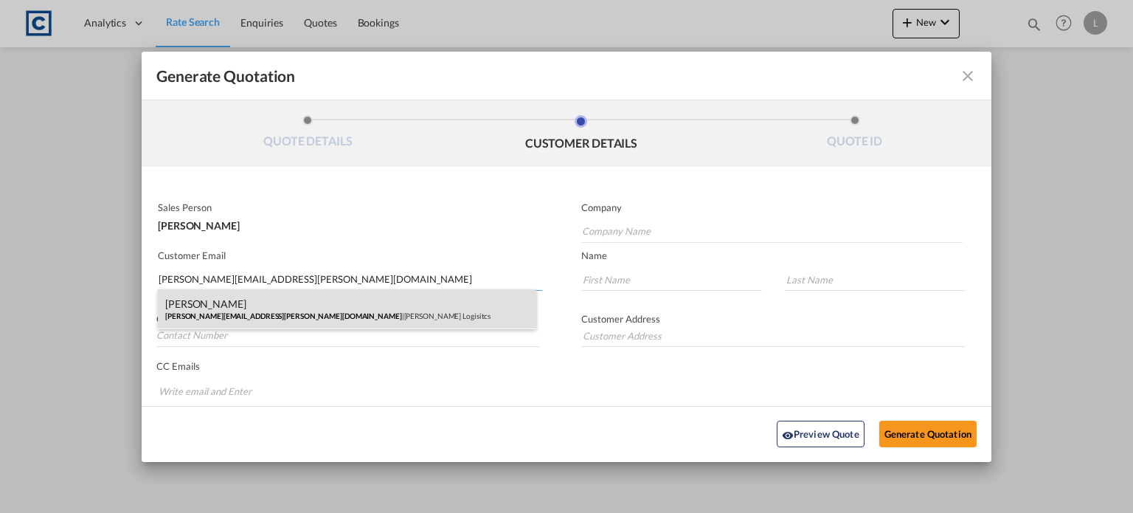
type input "[PERSON_NAME][EMAIL_ADDRESS][PERSON_NAME][DOMAIN_NAME]"
click at [323, 306] on div "[PERSON_NAME] [PERSON_NAME][EMAIL_ADDRESS][PERSON_NAME][DOMAIN_NAME] | [PERSON_…" at bounding box center [347, 309] width 378 height 40
type input "[PERSON_NAME] Logisitcs"
type input "[PERSON_NAME]"
type input "Locarno"
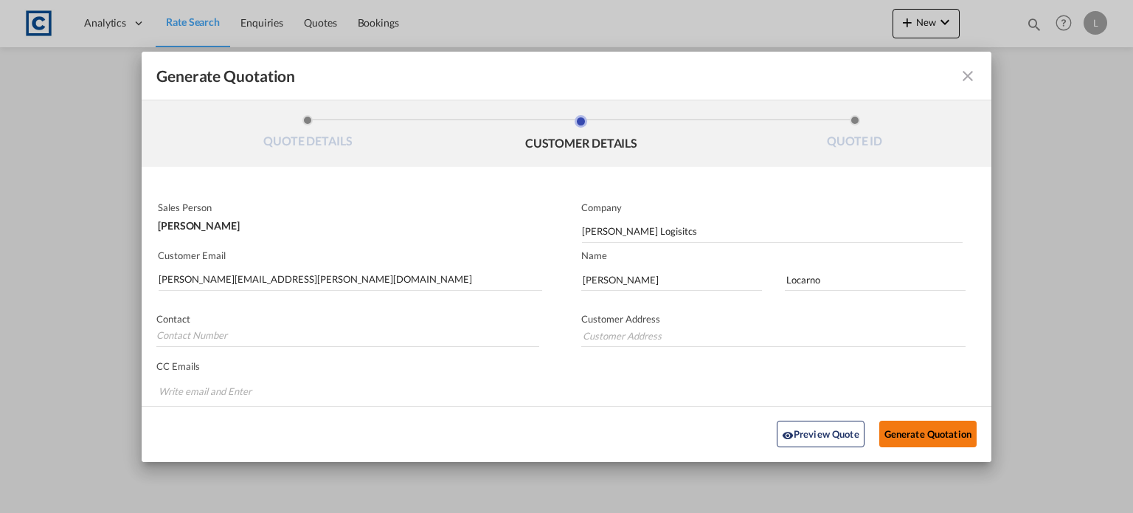
click at [890, 429] on button "Generate Quotation" at bounding box center [927, 433] width 97 height 27
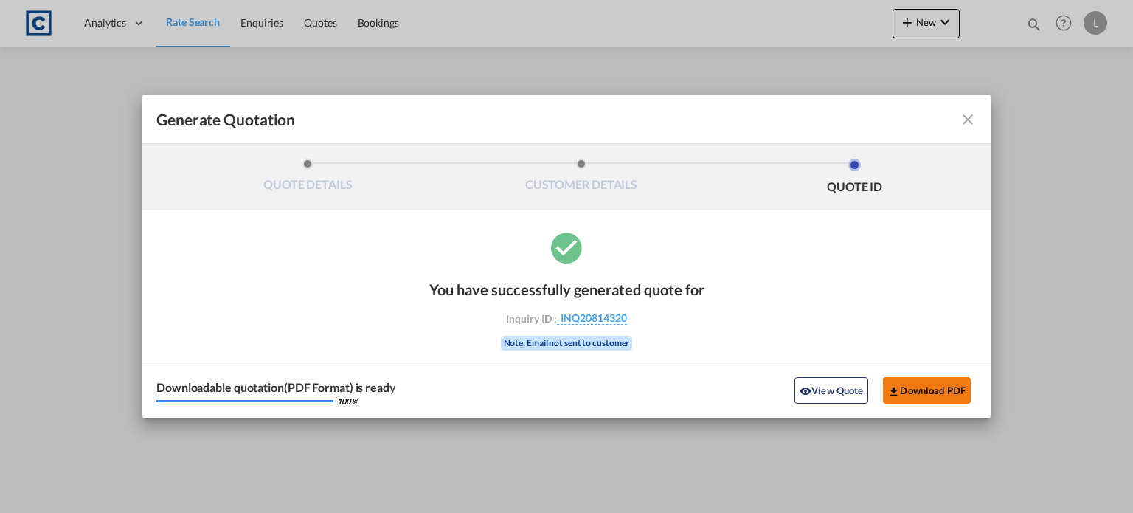
click at [925, 384] on button "Download PDF" at bounding box center [927, 390] width 88 height 27
